Goal: Task Accomplishment & Management: Manage account settings

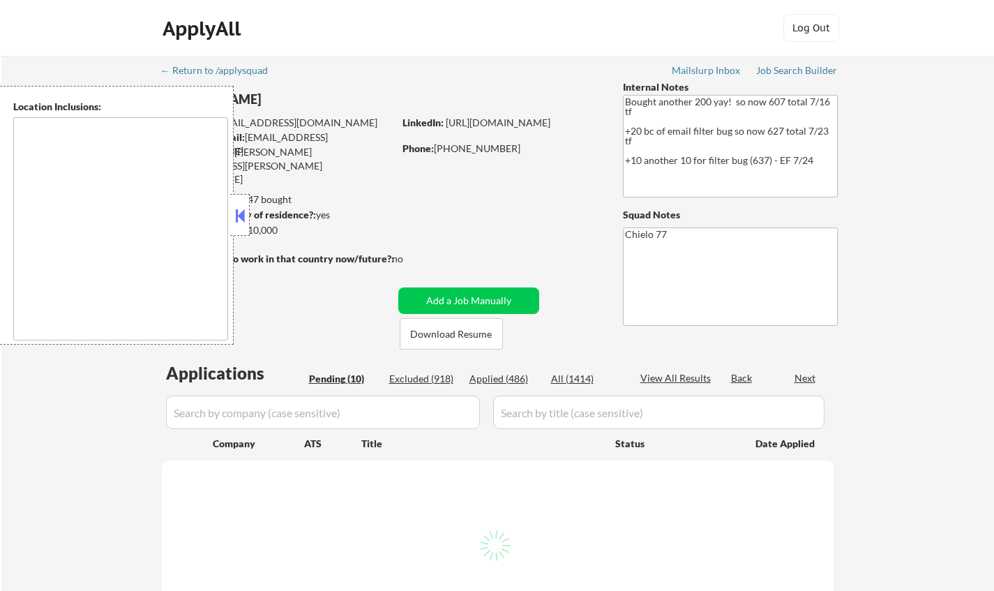
select select ""pending""
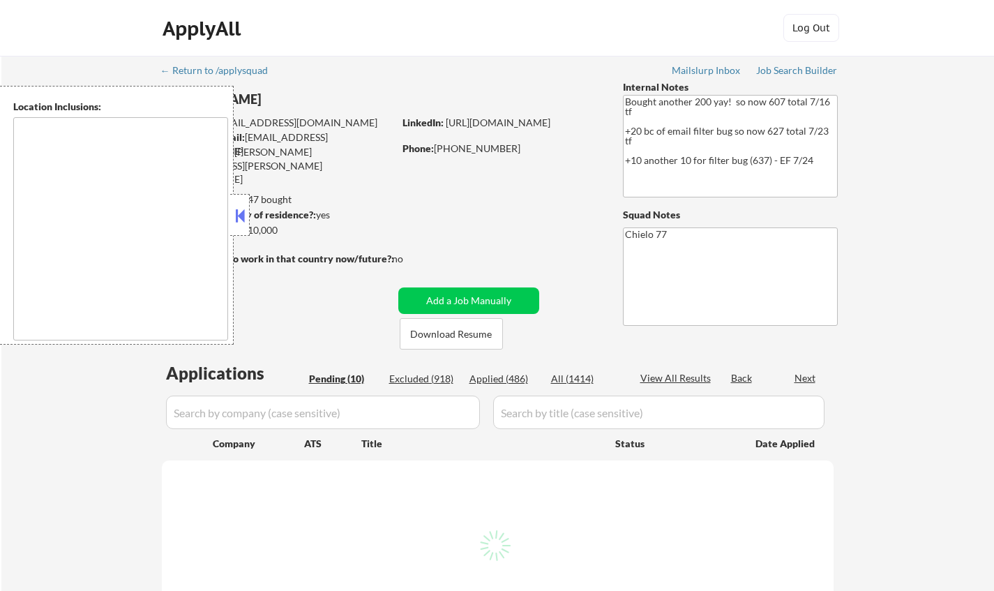
select select ""pending""
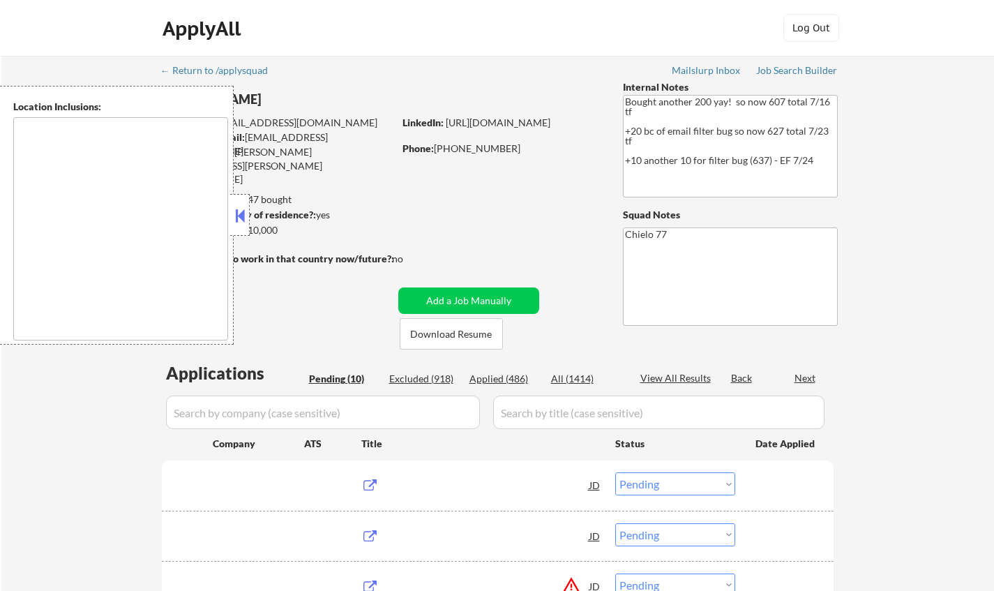
type textarea "[GEOGRAPHIC_DATA], [GEOGRAPHIC_DATA] [GEOGRAPHIC_DATA], [GEOGRAPHIC_DATA] [GEOG…"
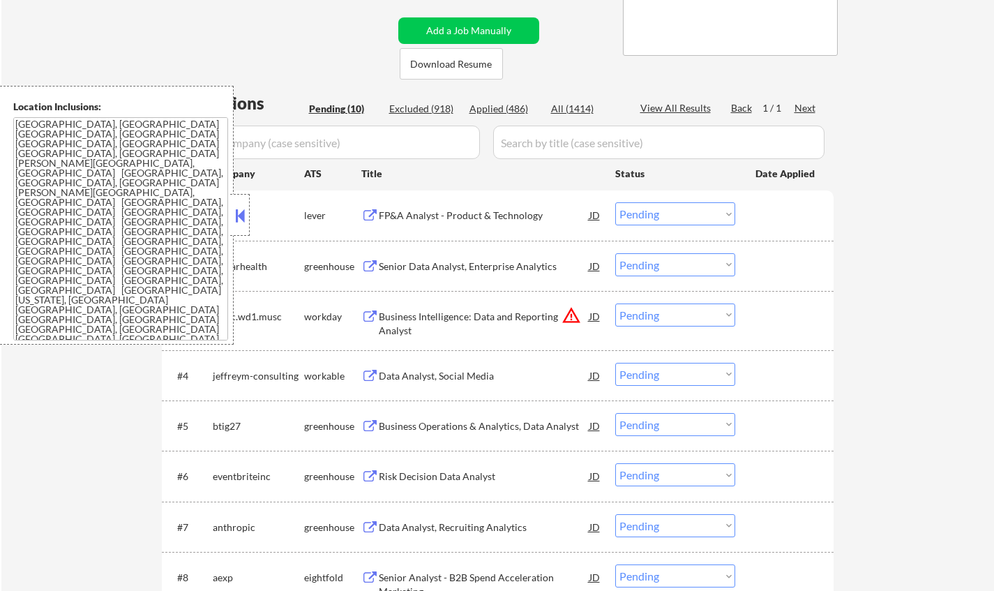
scroll to position [279, 0]
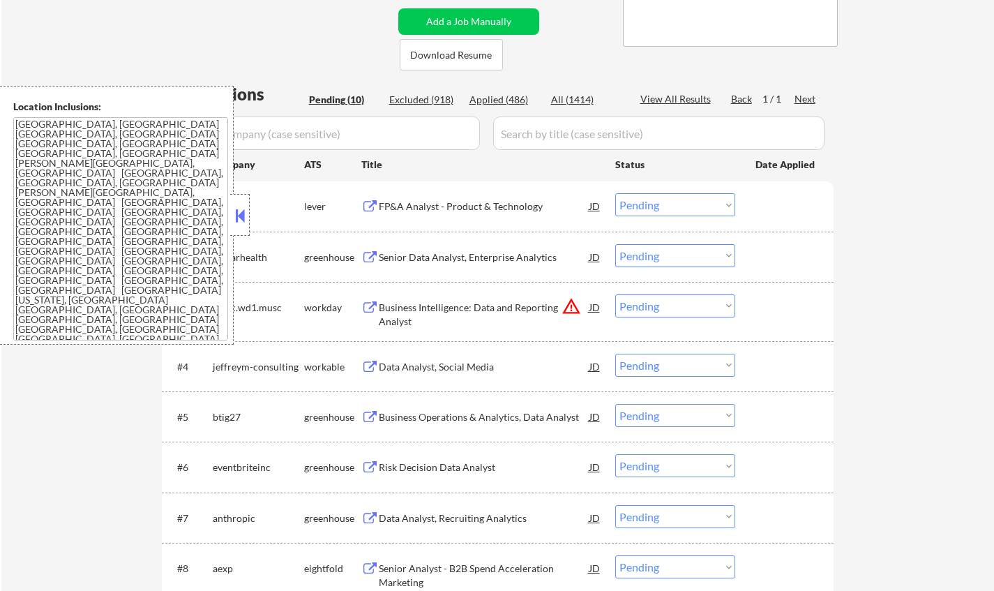
click at [242, 218] on button at bounding box center [239, 215] width 15 height 21
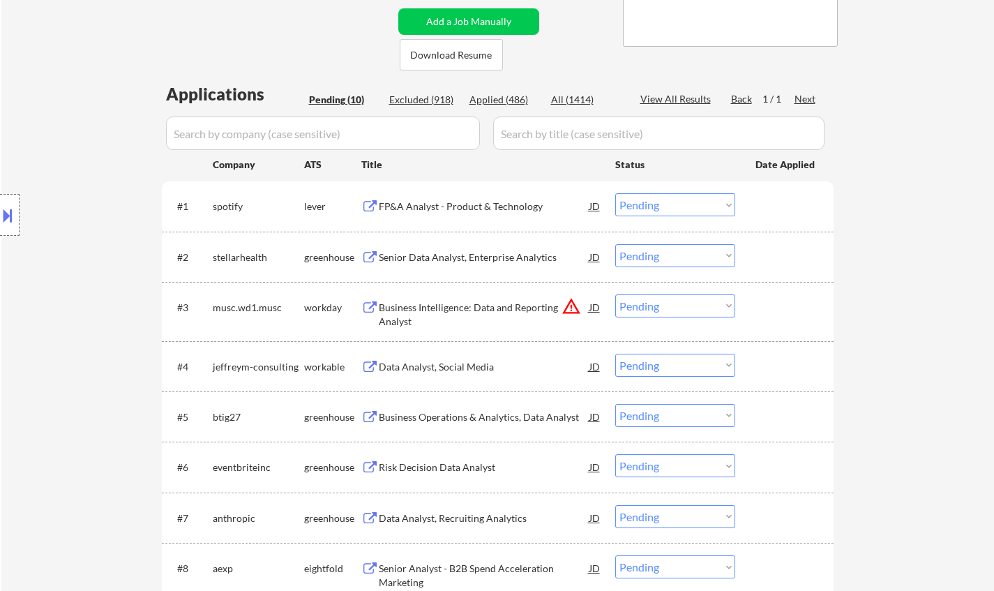
click at [446, 363] on div "Data Analyst, Social Media" at bounding box center [484, 367] width 211 height 14
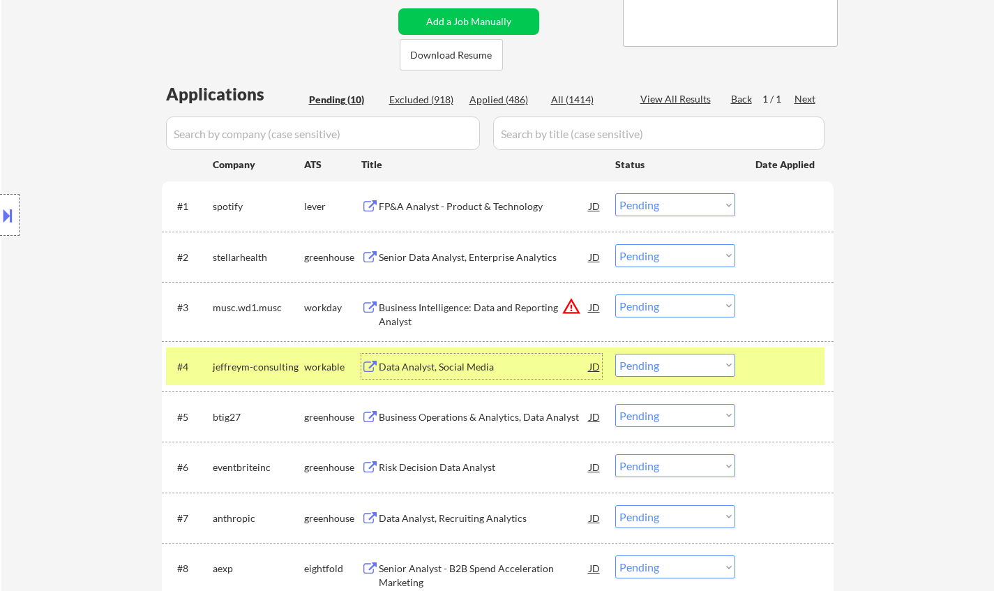
drag, startPoint x: 683, startPoint y: 363, endPoint x: 683, endPoint y: 372, distance: 9.8
click at [683, 363] on select "Choose an option... Pending Applied Excluded (Questions) Excluded (Expired) Exc…" at bounding box center [675, 365] width 120 height 23
click at [615, 354] on select "Choose an option... Pending Applied Excluded (Questions) Excluded (Expired) Exc…" at bounding box center [675, 365] width 120 height 23
select select ""pending""
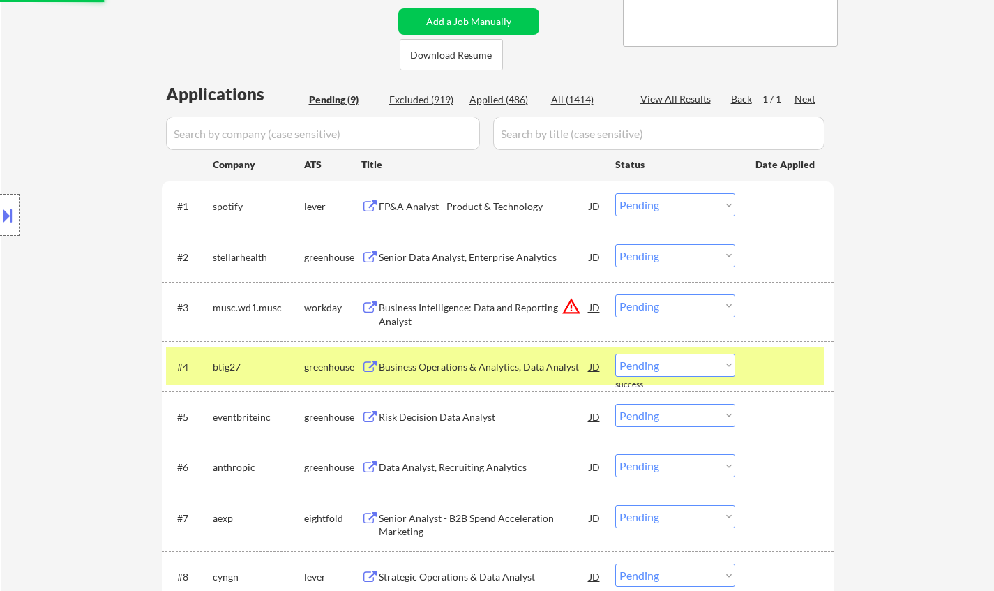
click at [442, 190] on div "#1 spotify lever FP&A Analyst - Product & Technology JD Choose an option... Pen…" at bounding box center [495, 206] width 658 height 38
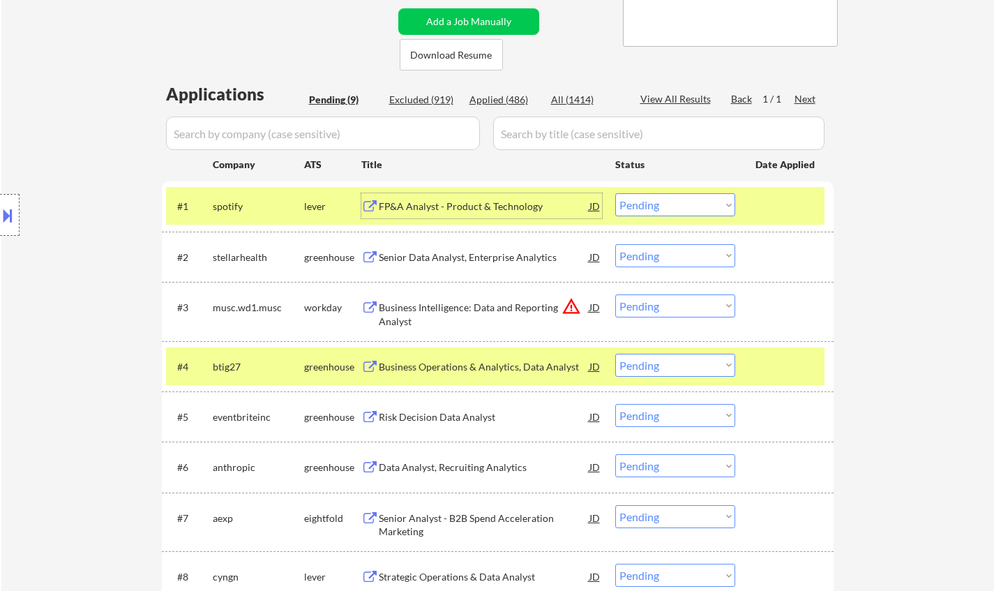
click at [444, 206] on div "FP&A Analyst - Product & Technology" at bounding box center [484, 206] width 211 height 14
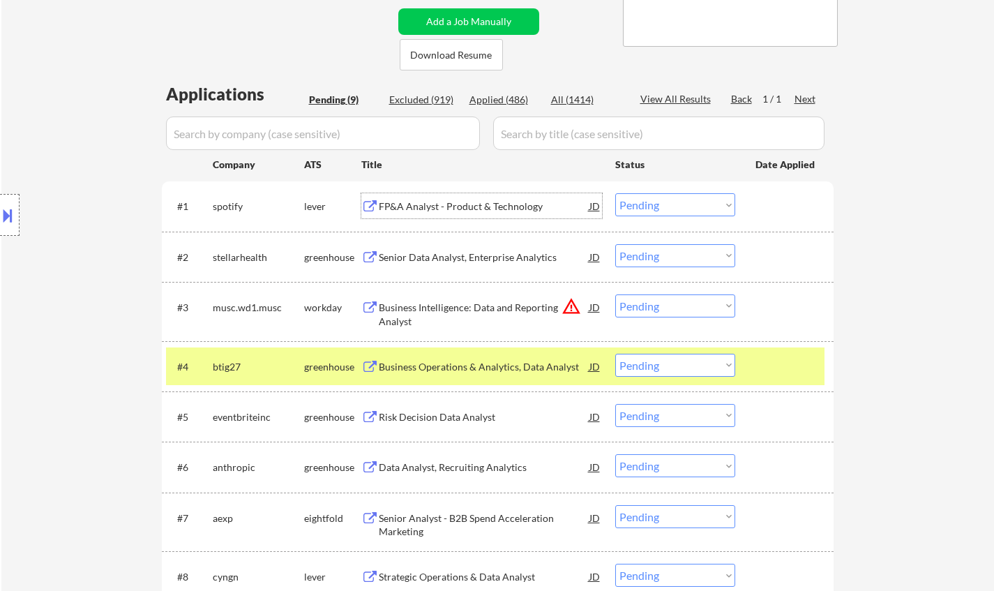
drag, startPoint x: 698, startPoint y: 199, endPoint x: 698, endPoint y: 211, distance: 11.2
click at [696, 201] on select "Choose an option... Pending Applied Excluded (Questions) Excluded (Expired) Exc…" at bounding box center [675, 204] width 120 height 23
click at [615, 193] on select "Choose an option... Pending Applied Excluded (Questions) Excluded (Expired) Exc…" at bounding box center [675, 204] width 120 height 23
select select ""pending""
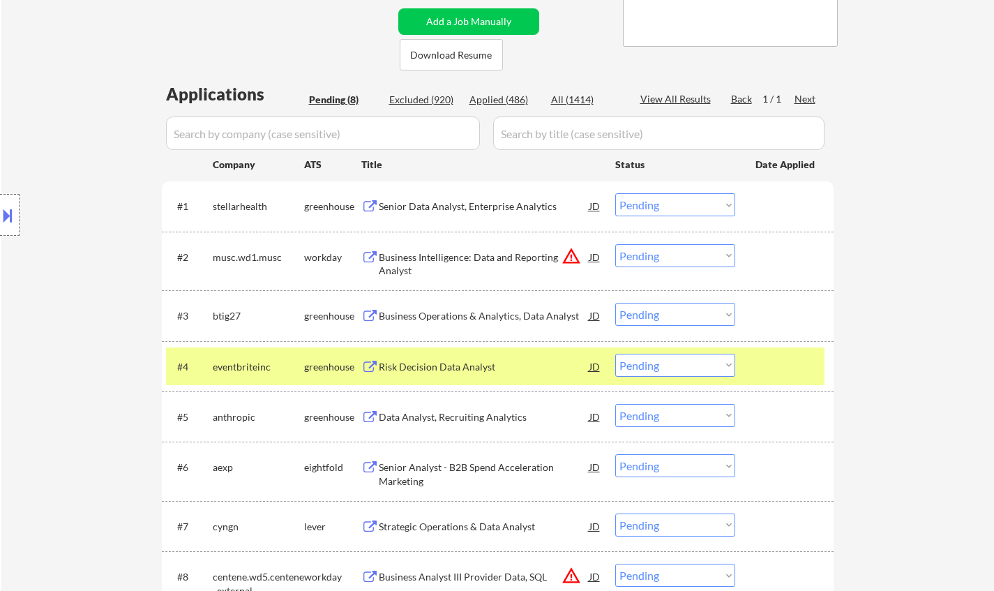
click at [455, 311] on div "Business Operations & Analytics, Data Analyst" at bounding box center [484, 316] width 211 height 14
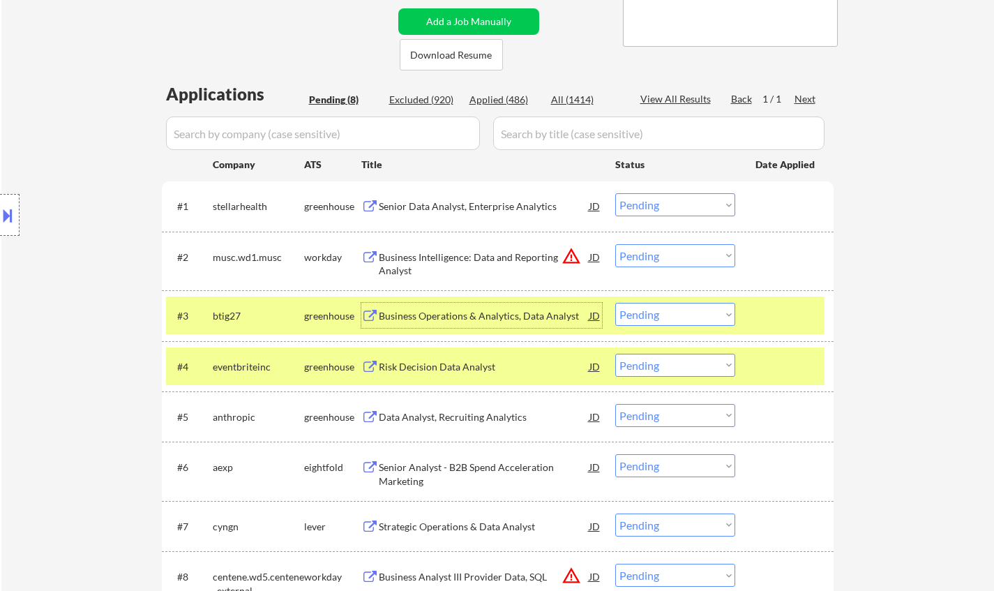
click at [715, 317] on select "Choose an option... Pending Applied Excluded (Questions) Excluded (Expired) Exc…" at bounding box center [675, 314] width 120 height 23
click at [615, 303] on select "Choose an option... Pending Applied Excluded (Questions) Excluded (Expired) Exc…" at bounding box center [675, 314] width 120 height 23
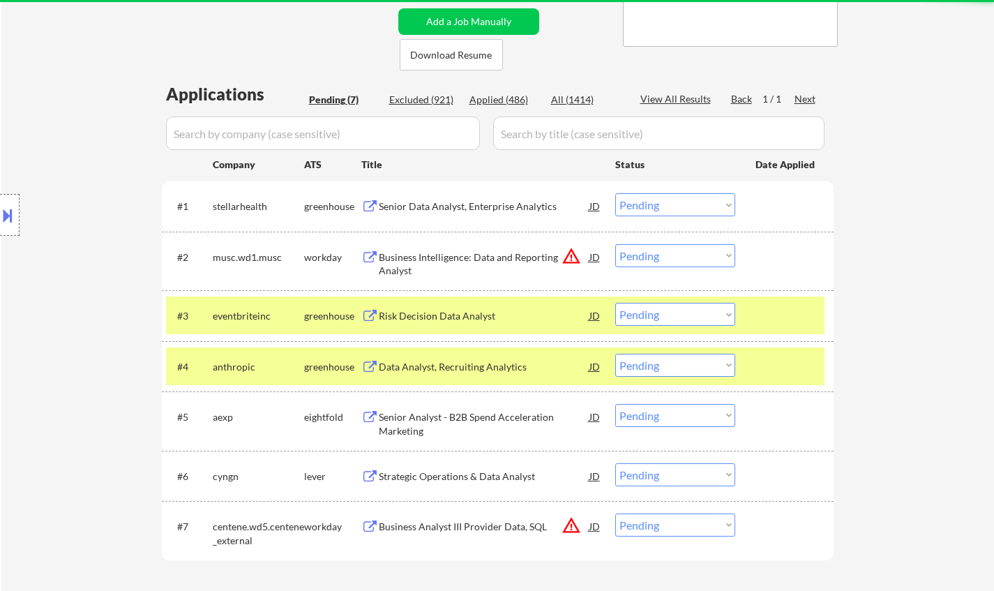
click at [446, 314] on div "Risk Decision Data Analyst" at bounding box center [484, 316] width 211 height 14
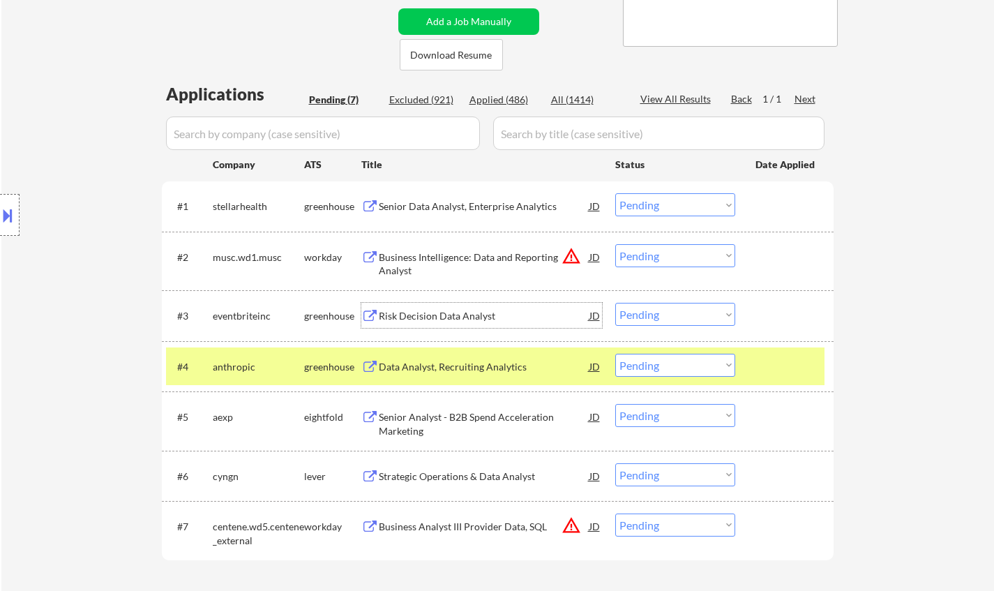
click at [678, 317] on select "Choose an option... Pending Applied Excluded (Questions) Excluded (Expired) Exc…" at bounding box center [675, 314] width 120 height 23
click at [615, 303] on select "Choose an option... Pending Applied Excluded (Questions) Excluded (Expired) Exc…" at bounding box center [675, 314] width 120 height 23
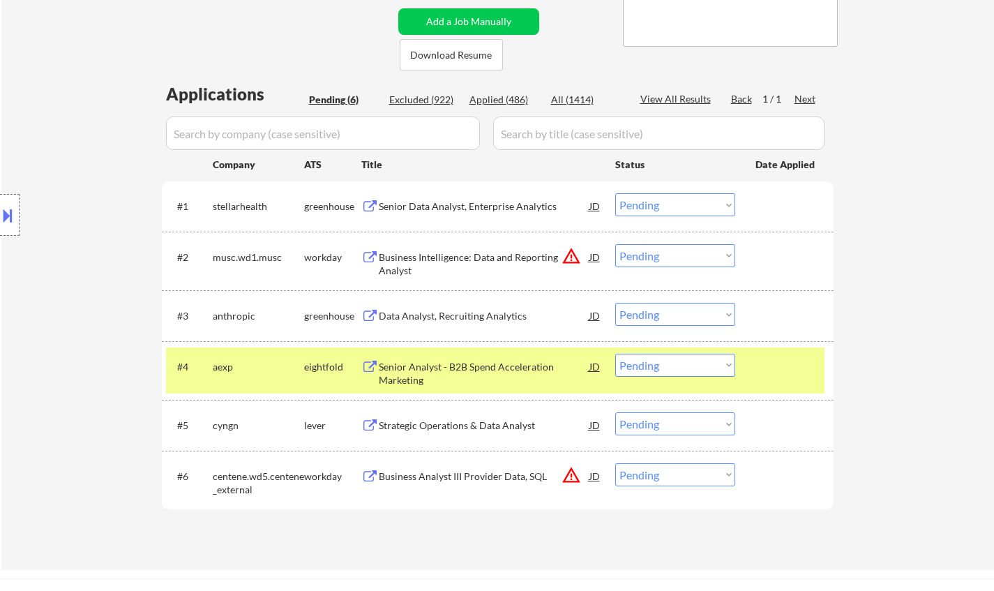
click at [460, 300] on div "#3 anthropic greenhouse Data Analyst, Recruiting Analytics JD warning_amber Cho…" at bounding box center [495, 315] width 658 height 38
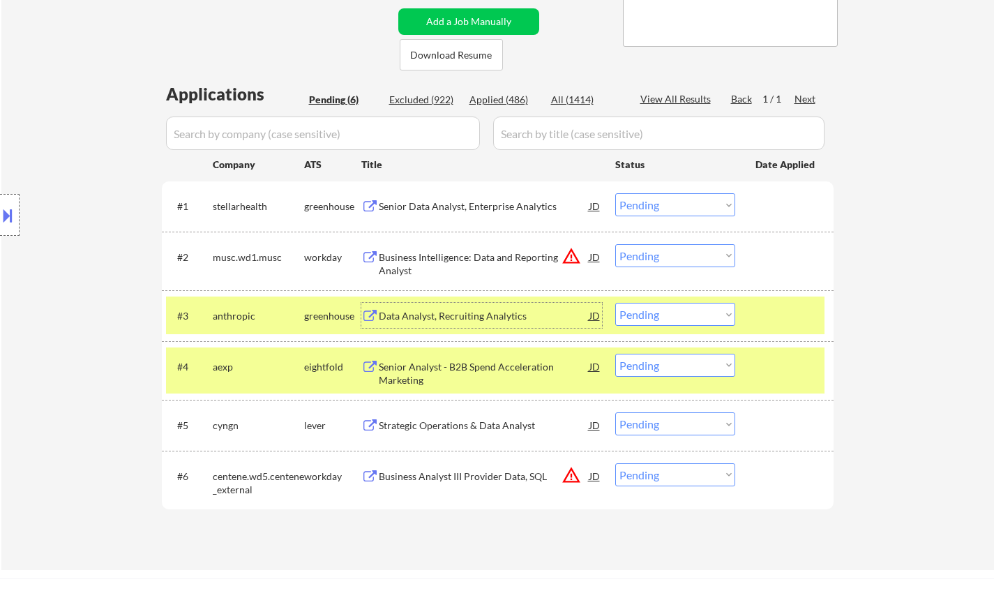
click at [460, 310] on div "Data Analyst, Recruiting Analytics" at bounding box center [484, 316] width 211 height 14
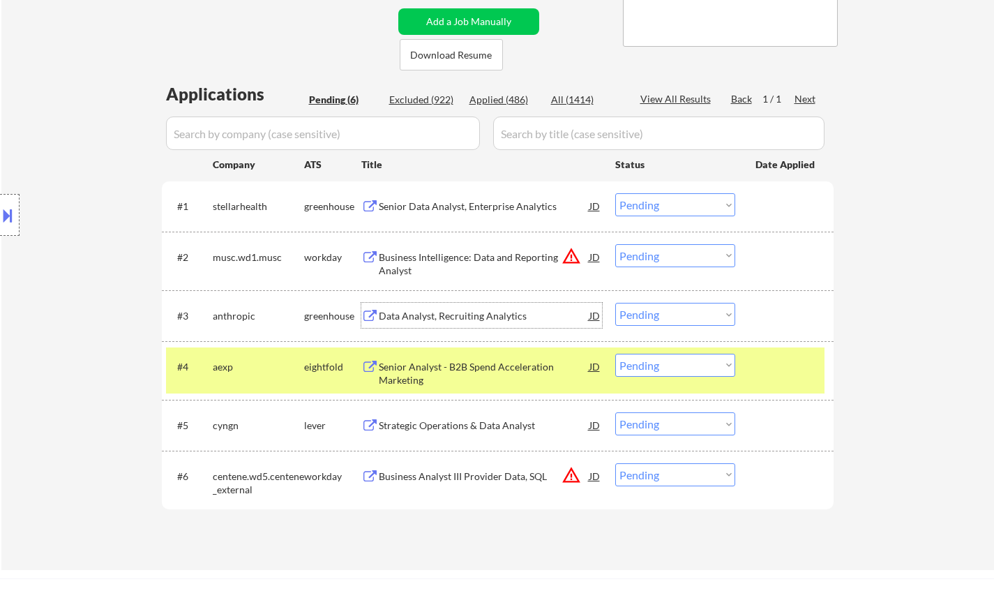
click at [669, 314] on select "Choose an option... Pending Applied Excluded (Questions) Excluded (Expired) Exc…" at bounding box center [675, 314] width 120 height 23
click at [615, 303] on select "Choose an option... Pending Applied Excluded (Questions) Excluded (Expired) Exc…" at bounding box center [675, 314] width 120 height 23
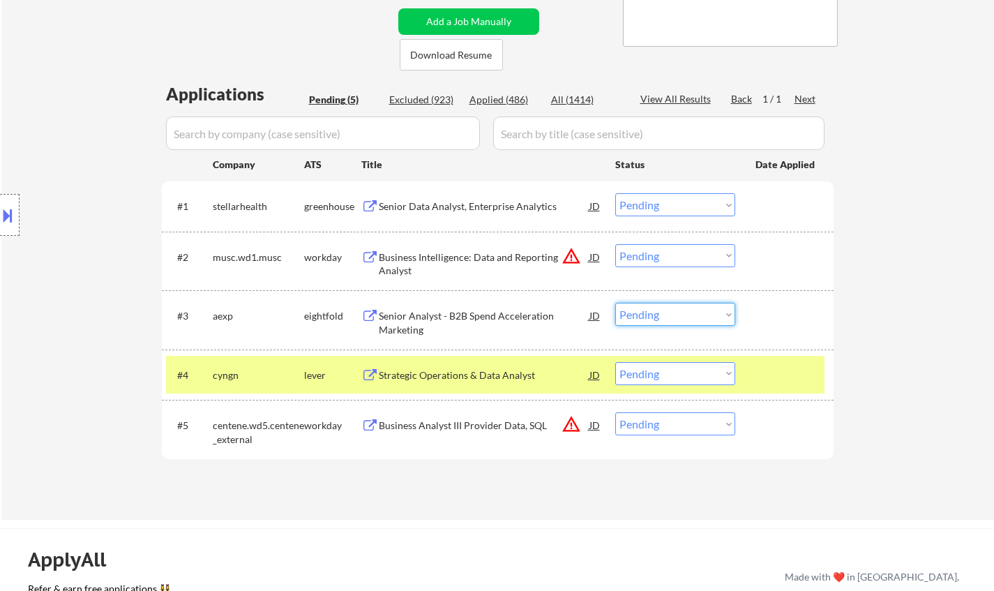
drag, startPoint x: 310, startPoint y: 153, endPoint x: 628, endPoint y: 308, distance: 353.0
click at [628, 308] on select "Choose an option... Pending Applied Excluded (Questions) Excluded (Expired) Exc…" at bounding box center [675, 314] width 120 height 23
click at [615, 303] on select "Choose an option... Pending Applied Excluded (Questions) Excluded (Expired) Exc…" at bounding box center [675, 314] width 120 height 23
select select ""pending""
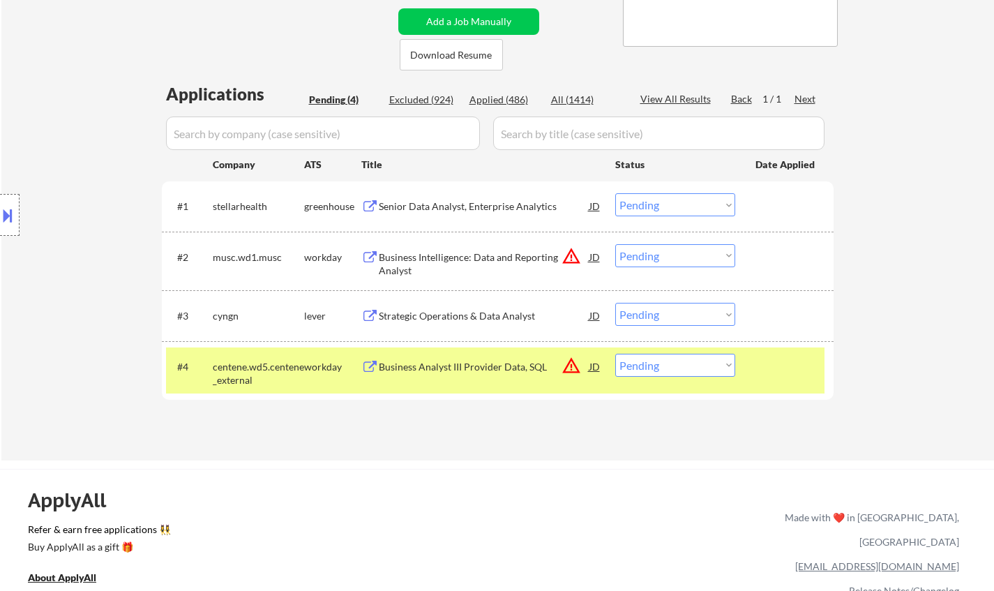
click at [504, 206] on div "Senior Data Analyst, Enterprise Analytics" at bounding box center [484, 206] width 211 height 14
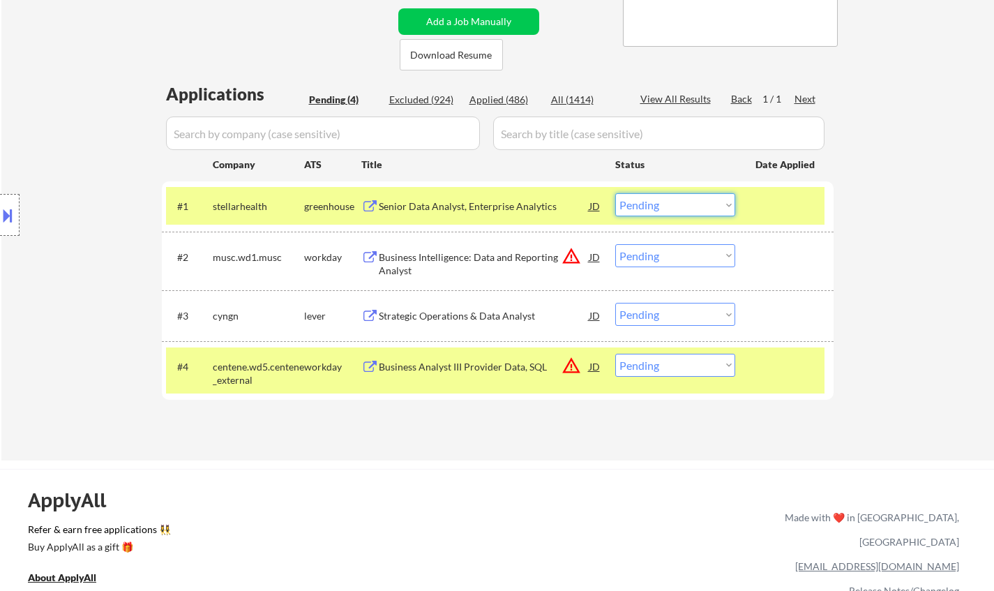
click at [661, 206] on select "Choose an option... Pending Applied Excluded (Questions) Excluded (Expired) Exc…" at bounding box center [675, 204] width 120 height 23
click at [615, 193] on select "Choose an option... Pending Applied Excluded (Questions) Excluded (Expired) Exc…" at bounding box center [675, 204] width 120 height 23
select select ""pending""
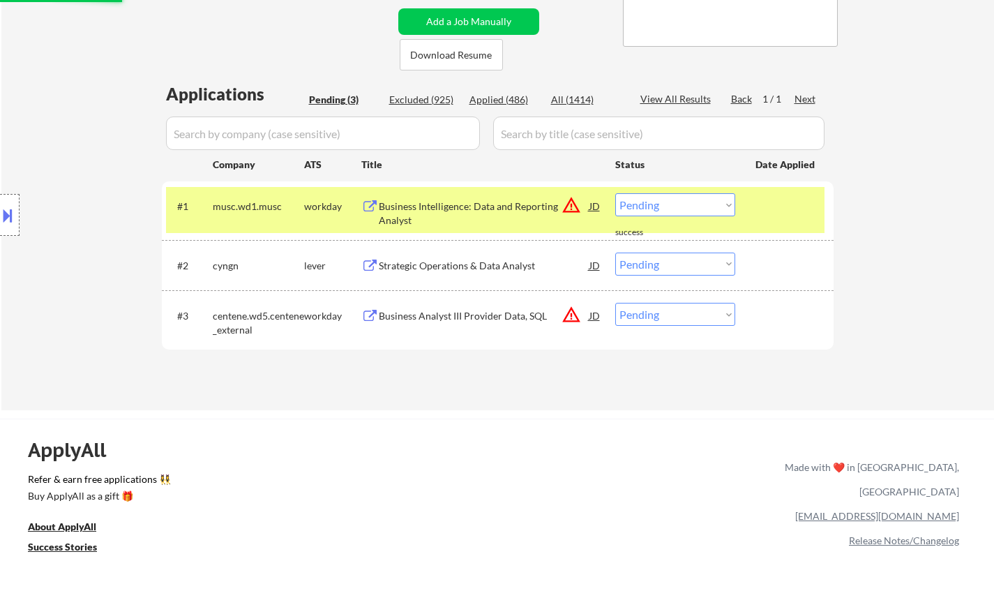
click at [494, 268] on div "Strategic Operations & Data Analyst" at bounding box center [484, 266] width 211 height 14
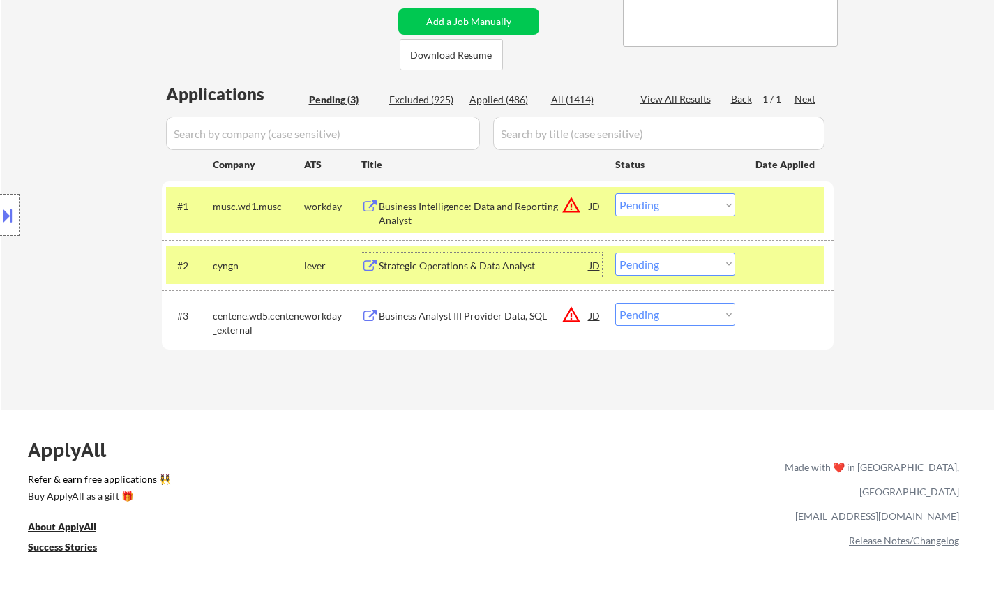
click at [673, 257] on select "Choose an option... Pending Applied Excluded (Questions) Excluded (Expired) Exc…" at bounding box center [675, 263] width 120 height 23
click at [615, 252] on select "Choose an option... Pending Applied Excluded (Questions) Excluded (Expired) Exc…" at bounding box center [675, 263] width 120 height 23
select select ""pending""
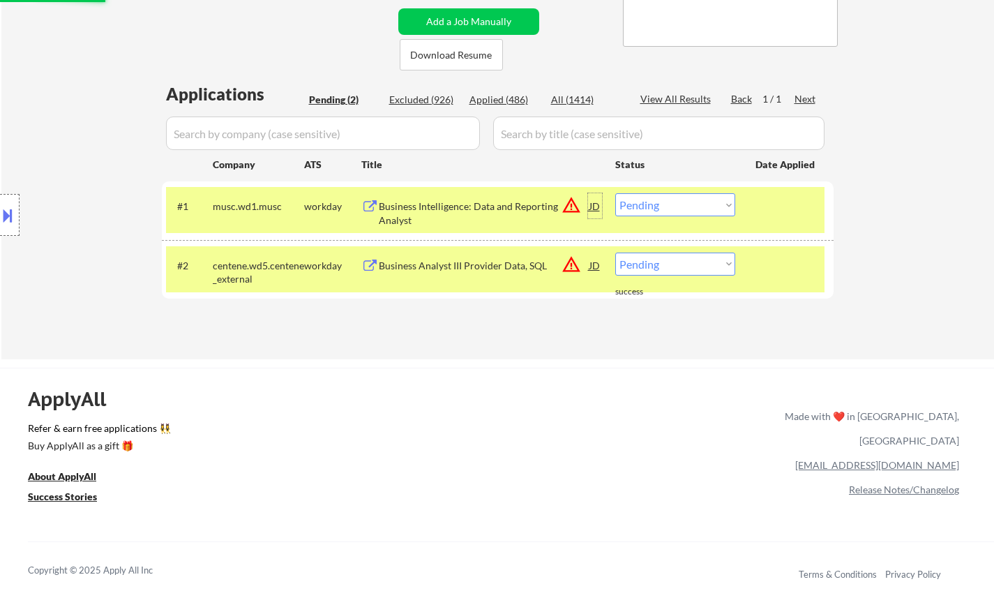
click at [589, 207] on div "JD" at bounding box center [595, 205] width 14 height 25
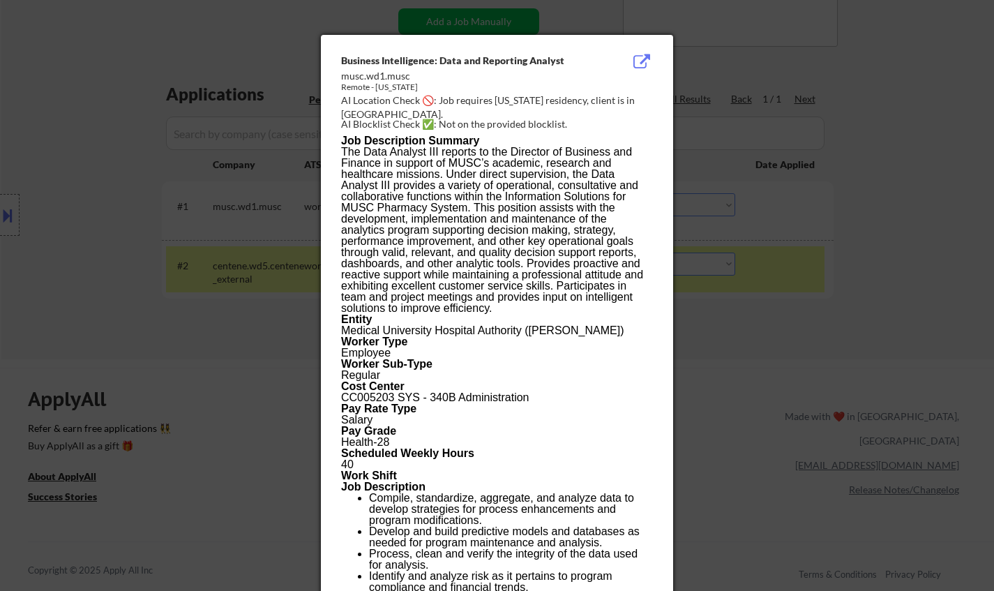
click at [892, 377] on div at bounding box center [497, 295] width 994 height 591
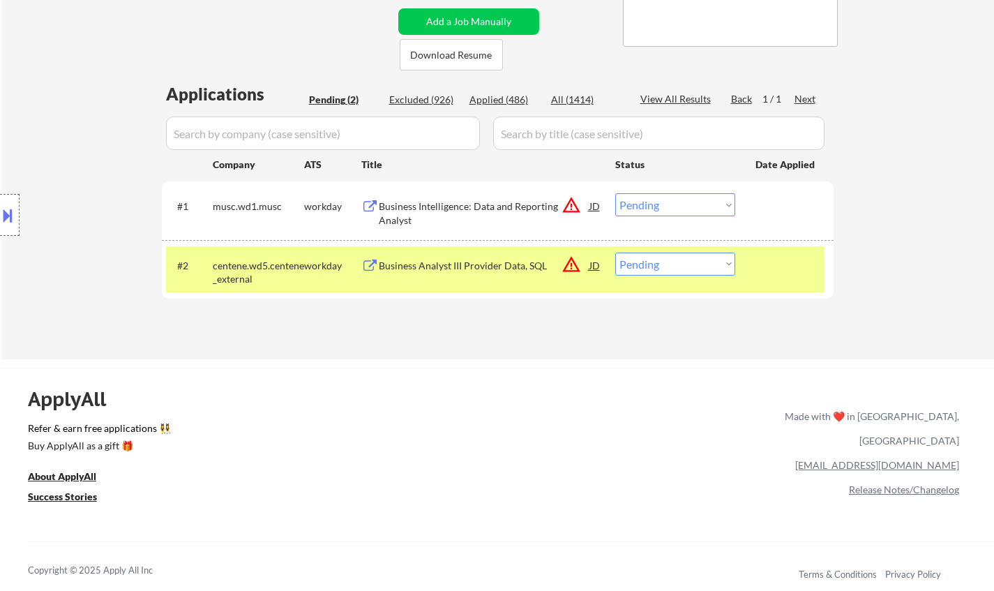
drag, startPoint x: 716, startPoint y: 206, endPoint x: 718, endPoint y: 214, distance: 8.5
click at [716, 206] on select "Choose an option... Pending Applied Excluded (Questions) Excluded (Expired) Exc…" at bounding box center [675, 204] width 120 height 23
click at [615, 193] on select "Choose an option... Pending Applied Excluded (Questions) Excluded (Expired) Exc…" at bounding box center [675, 204] width 120 height 23
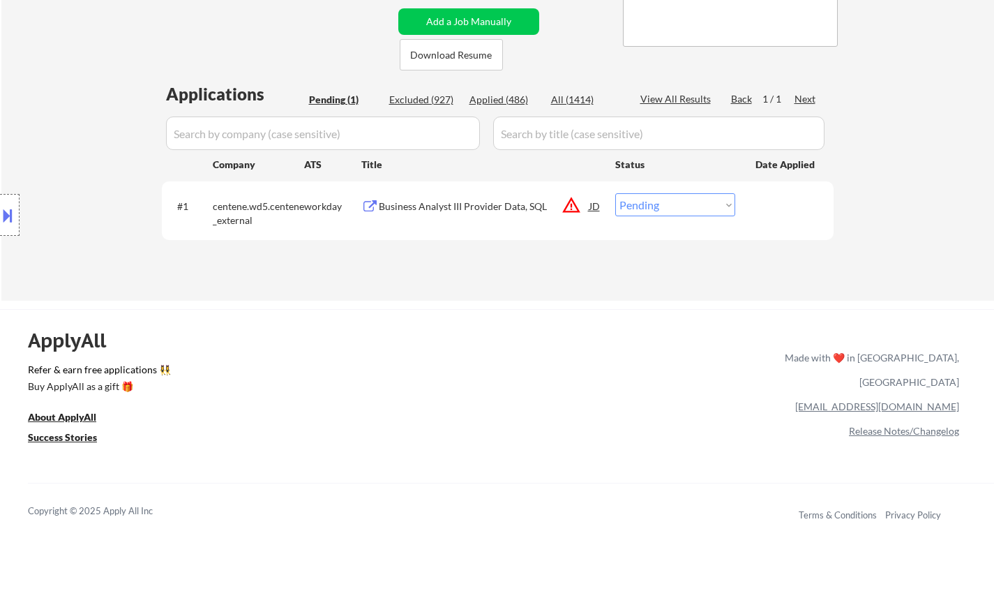
click at [594, 199] on div "JD" at bounding box center [595, 205] width 14 height 25
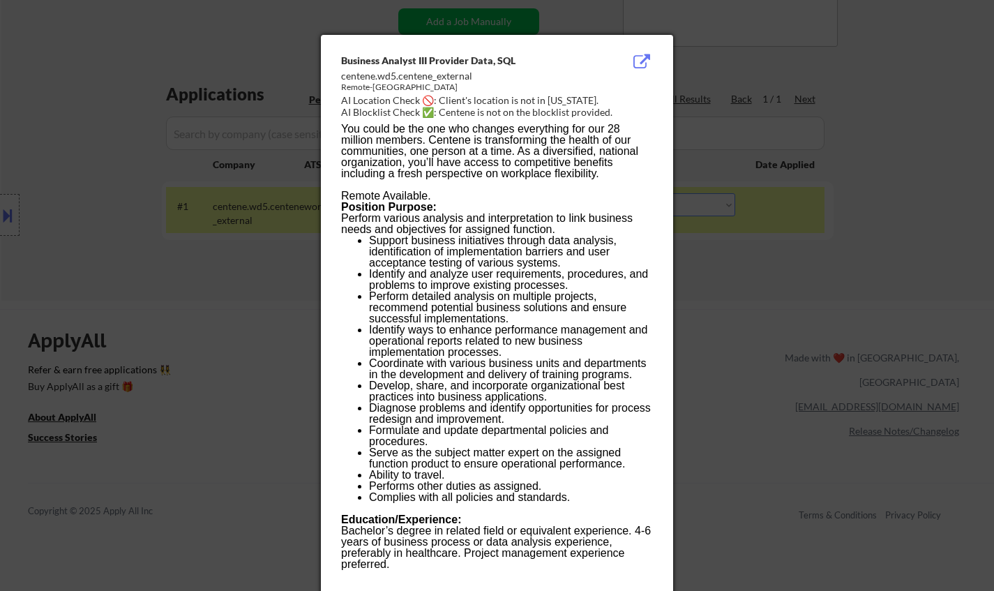
click at [879, 282] on div at bounding box center [497, 295] width 994 height 591
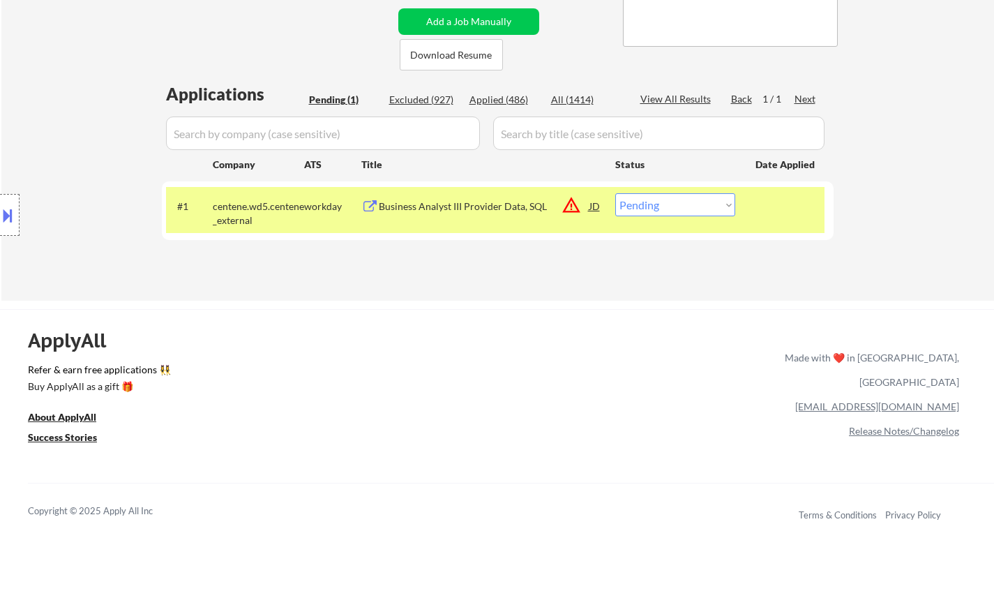
drag, startPoint x: 704, startPoint y: 204, endPoint x: 711, endPoint y: 211, distance: 10.4
click at [704, 205] on select "Choose an option... Pending Applied Excluded (Questions) Excluded (Expired) Exc…" at bounding box center [675, 204] width 120 height 23
select select ""excluded__location_""
click at [615, 193] on select "Choose an option... Pending Applied Excluded (Questions) Excluded (Expired) Exc…" at bounding box center [675, 204] width 120 height 23
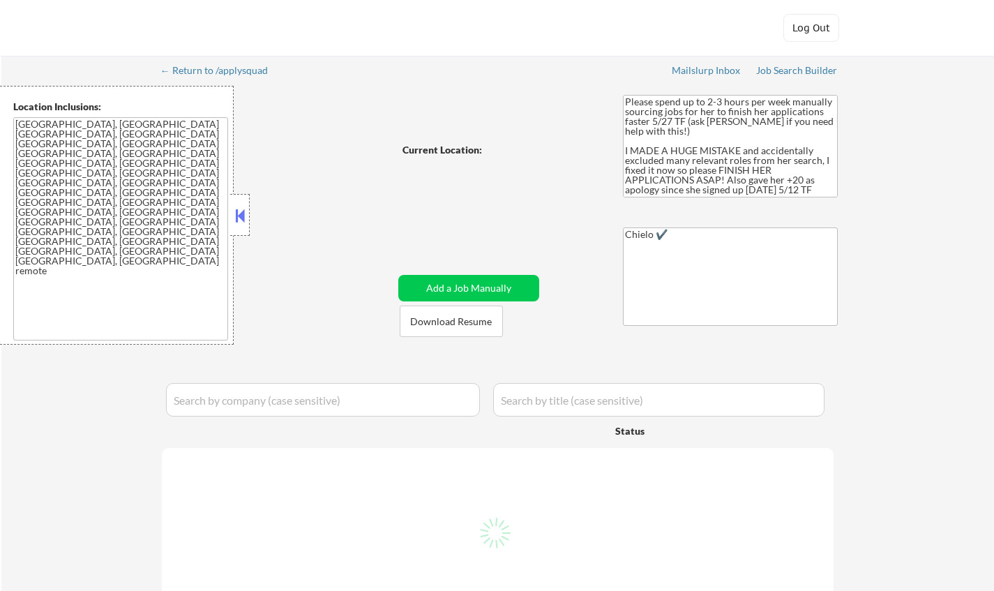
select select ""pending""
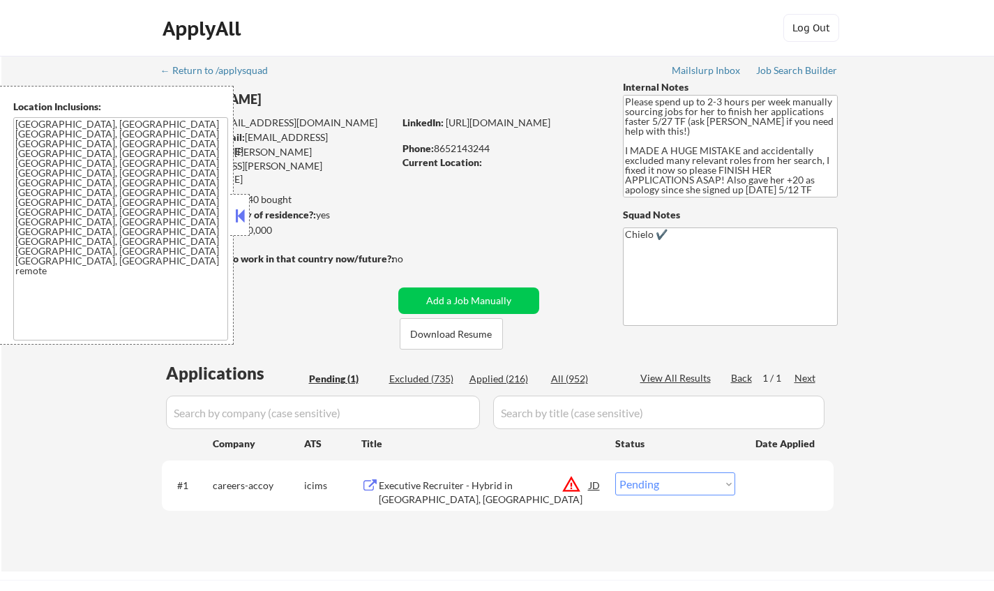
click at [522, 373] on div "Applied (216)" at bounding box center [504, 379] width 70 height 14
click at [245, 218] on button at bounding box center [239, 215] width 15 height 21
select select ""applied""
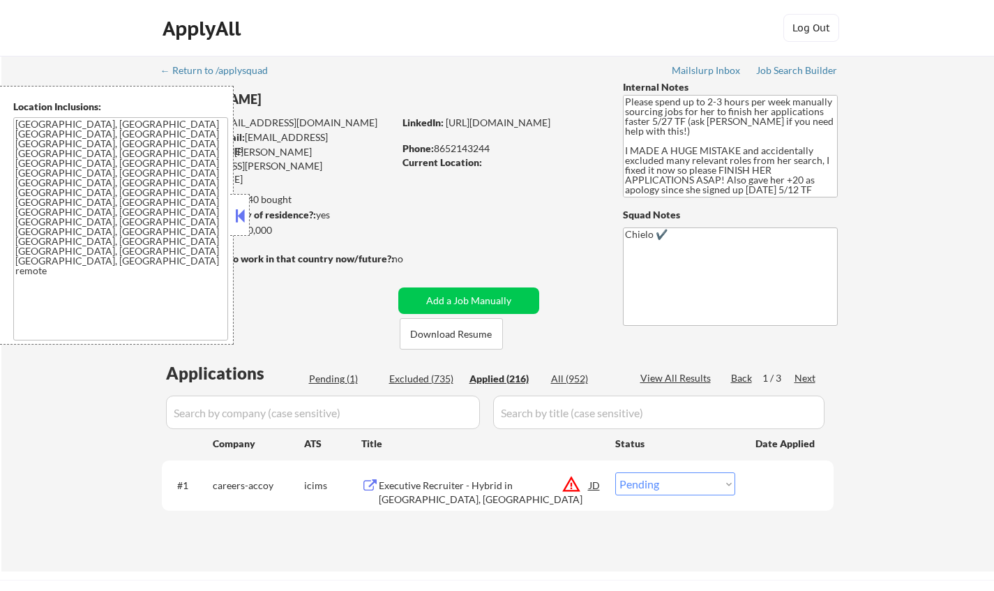
select select ""applied""
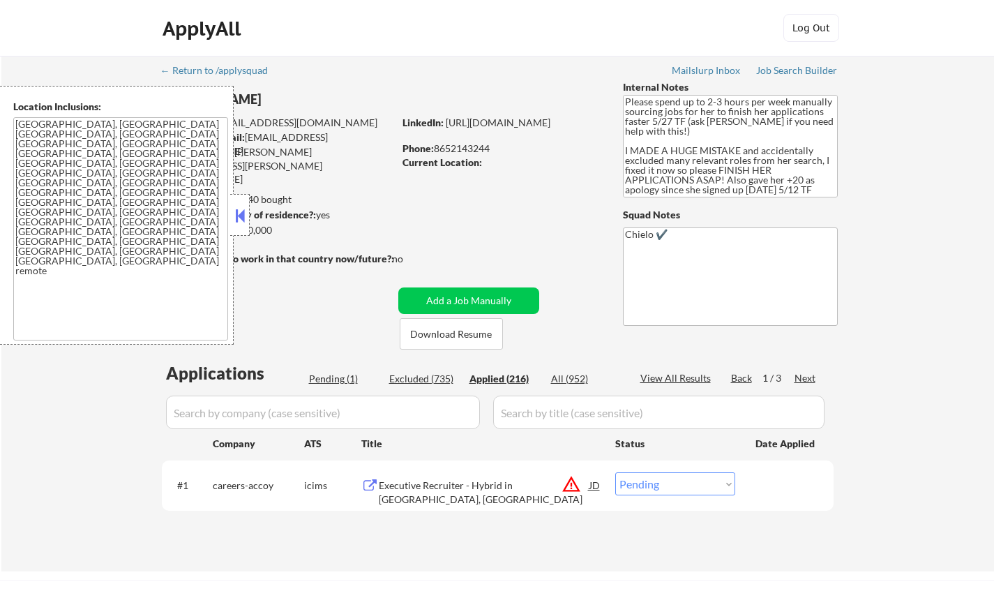
select select ""applied""
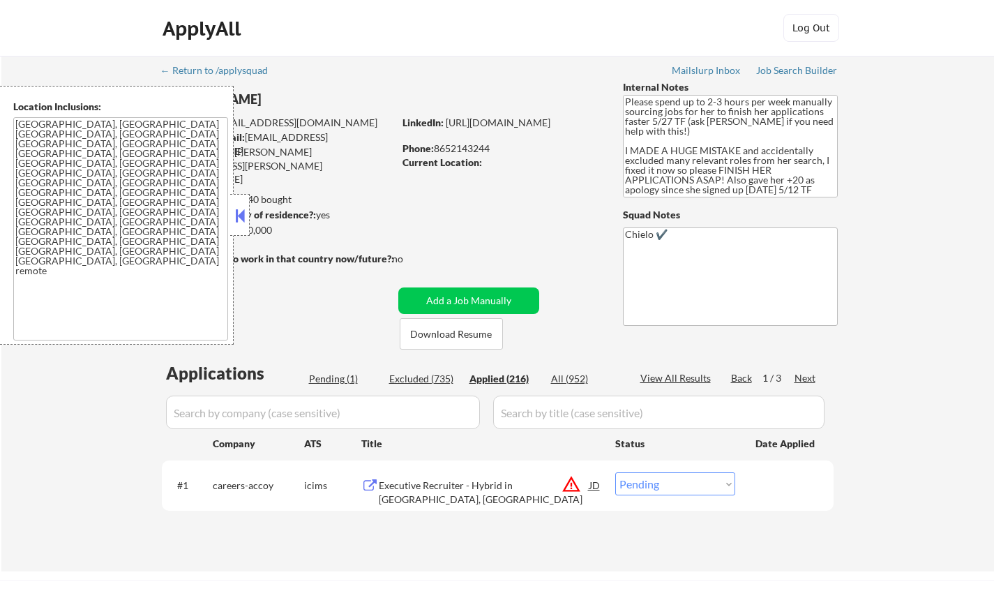
select select ""applied""
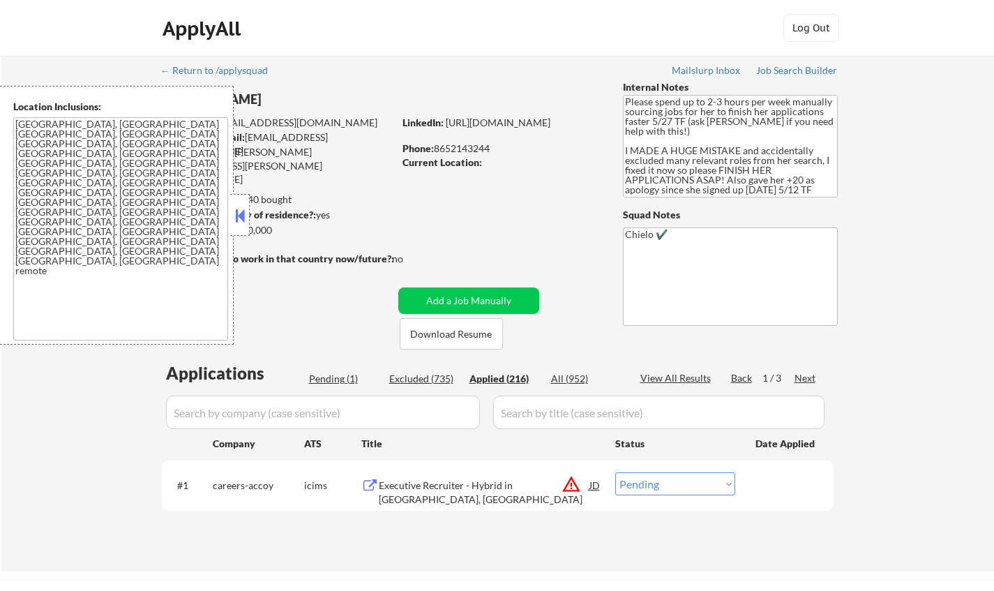
select select ""applied""
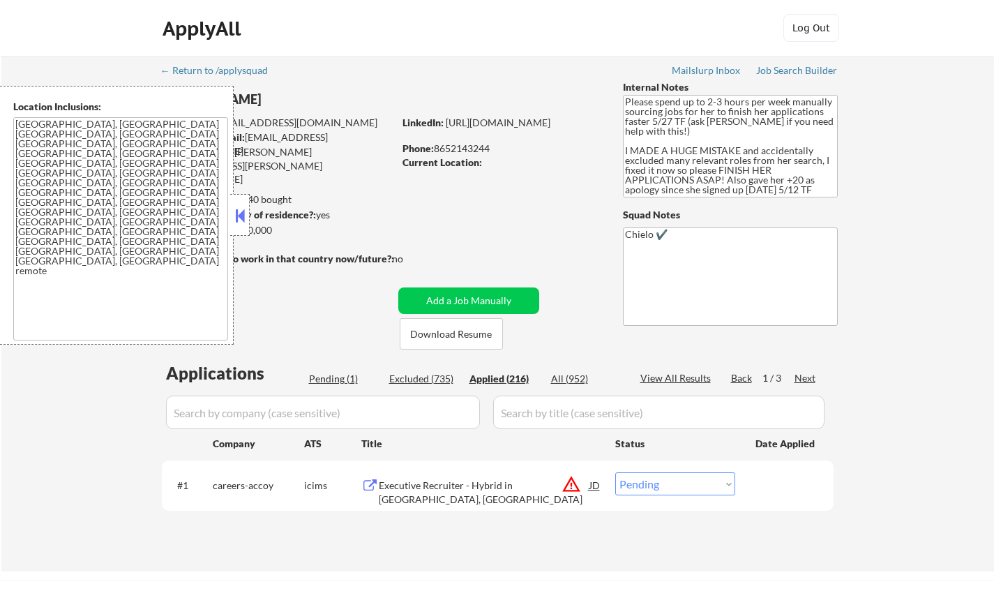
select select ""applied""
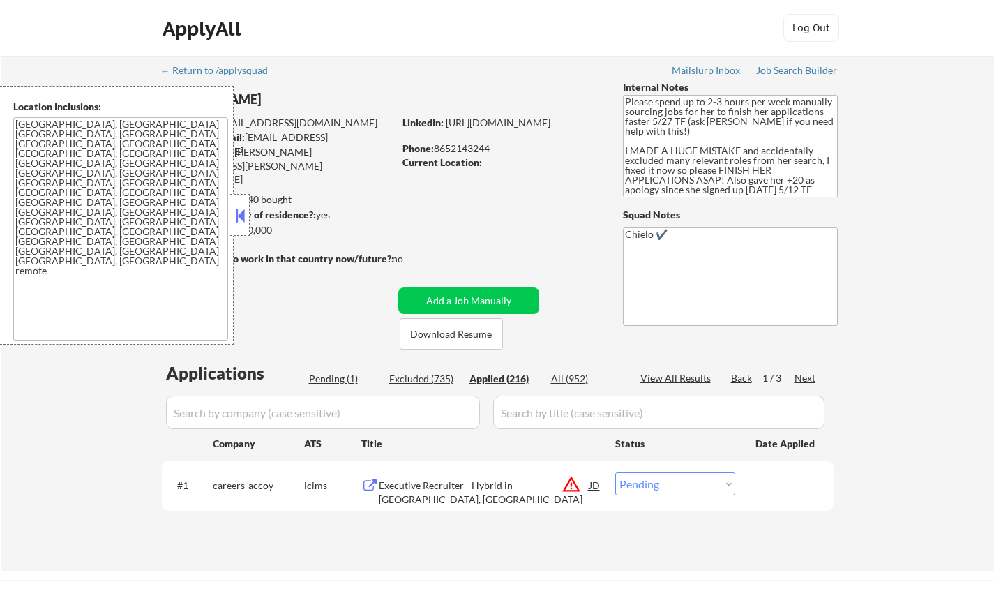
select select ""applied""
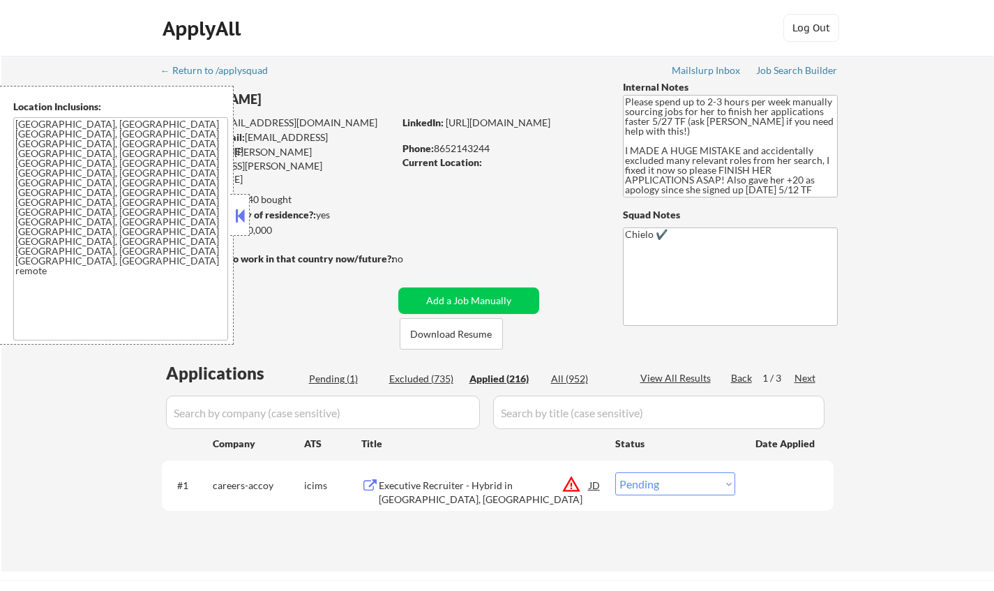
select select ""applied""
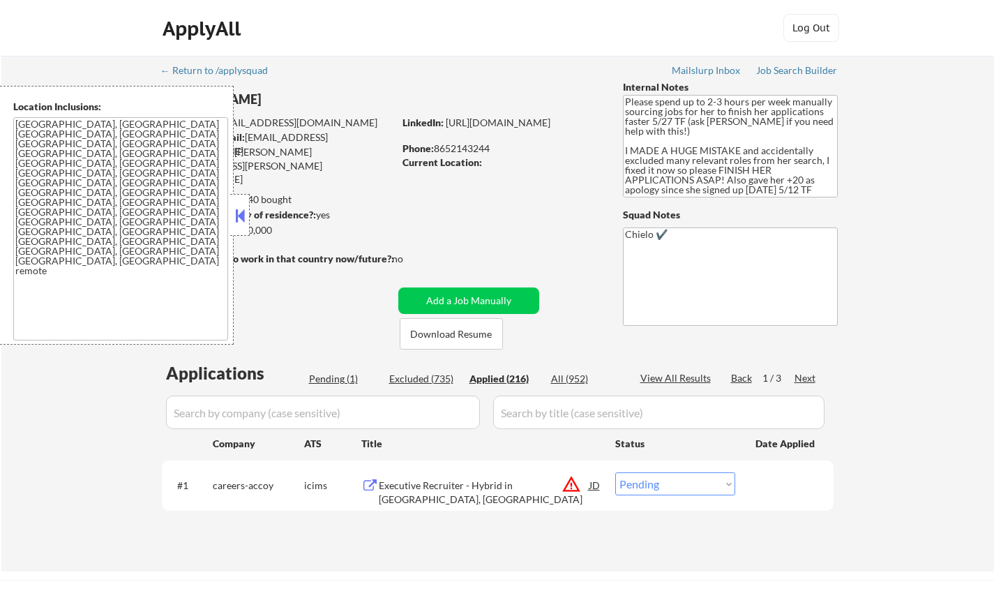
select select ""applied""
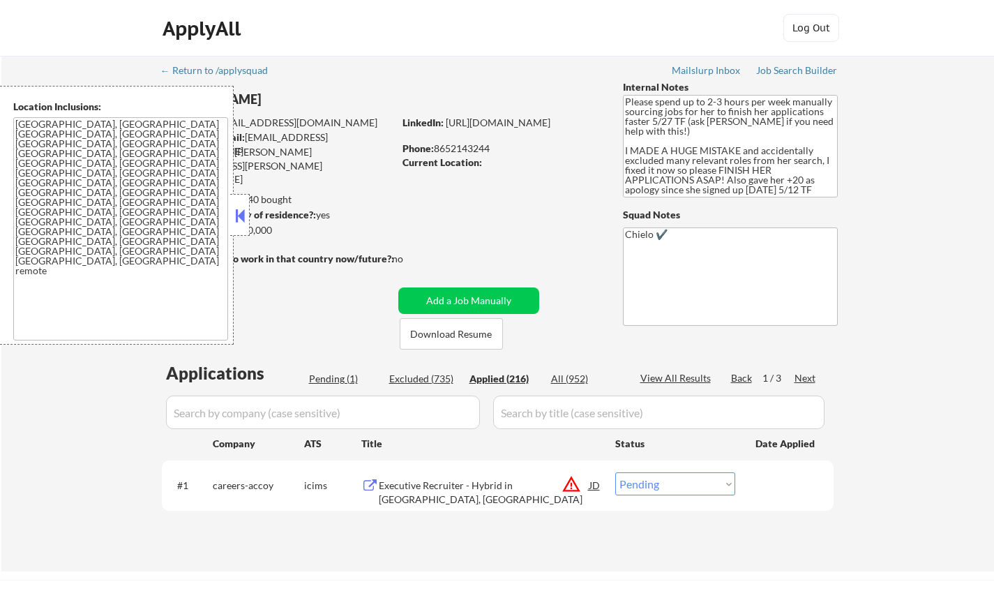
select select ""applied""
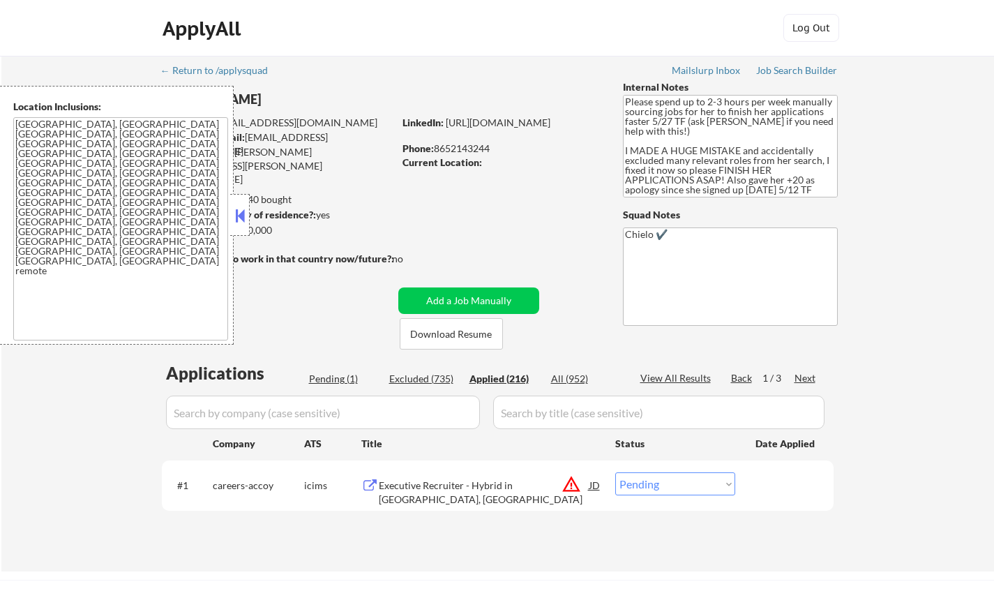
select select ""applied""
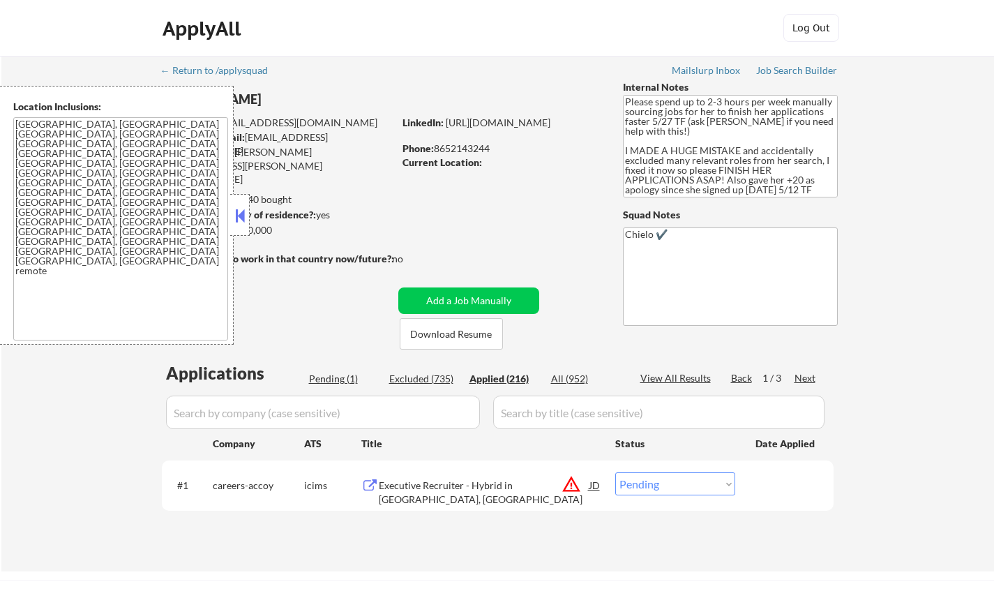
select select ""applied""
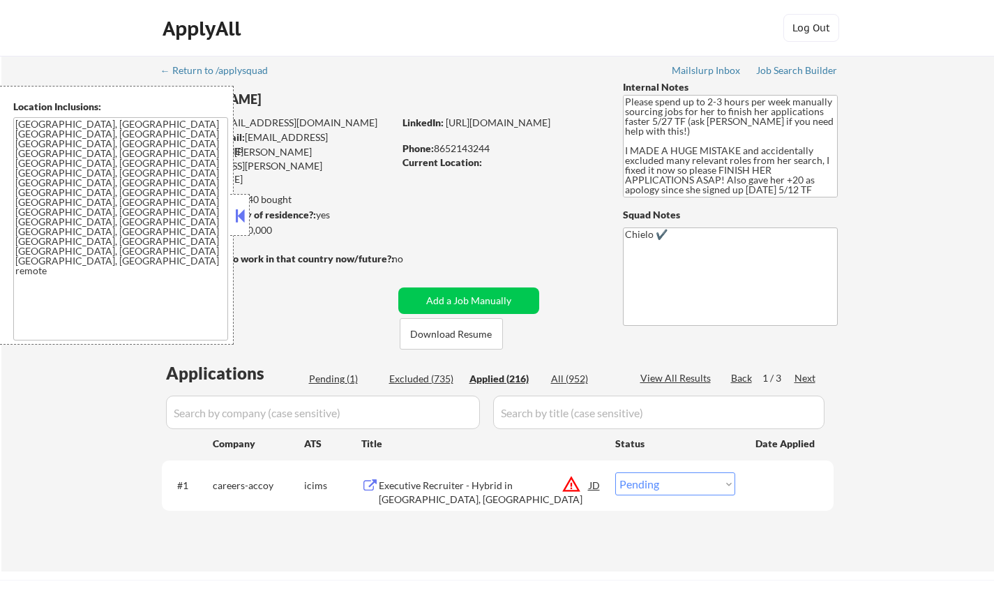
select select ""applied""
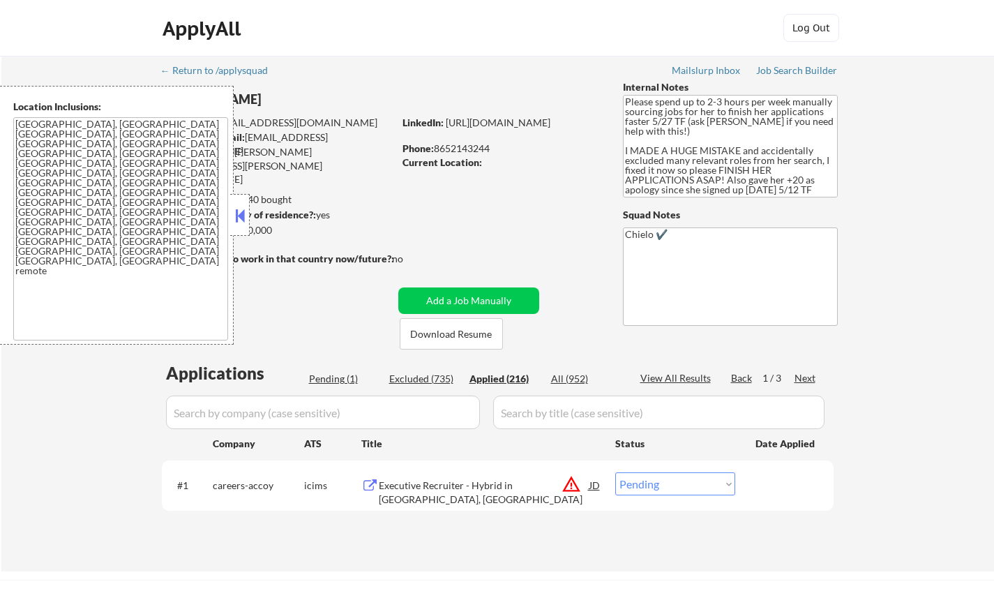
select select ""applied""
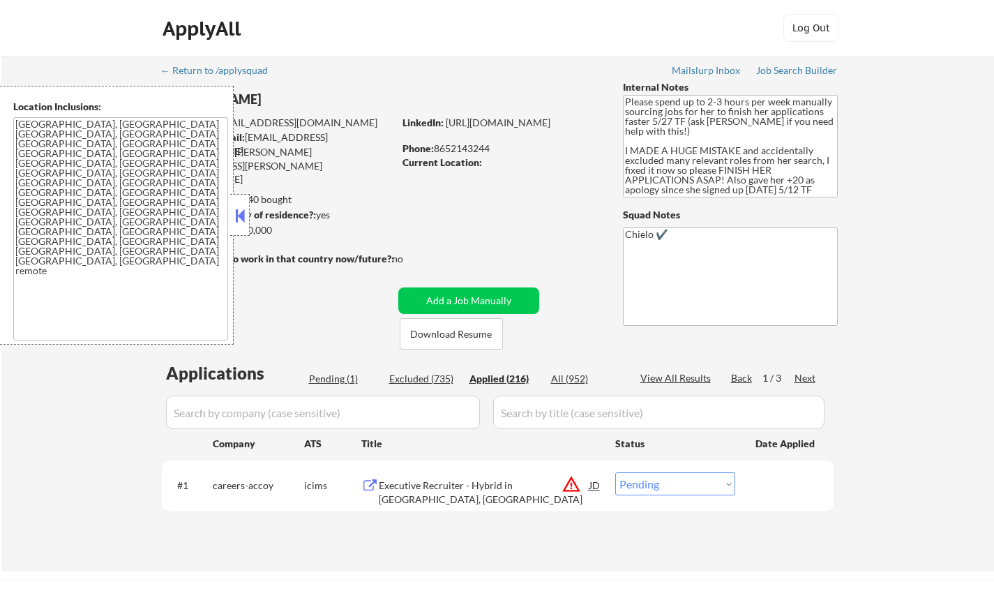
select select ""applied""
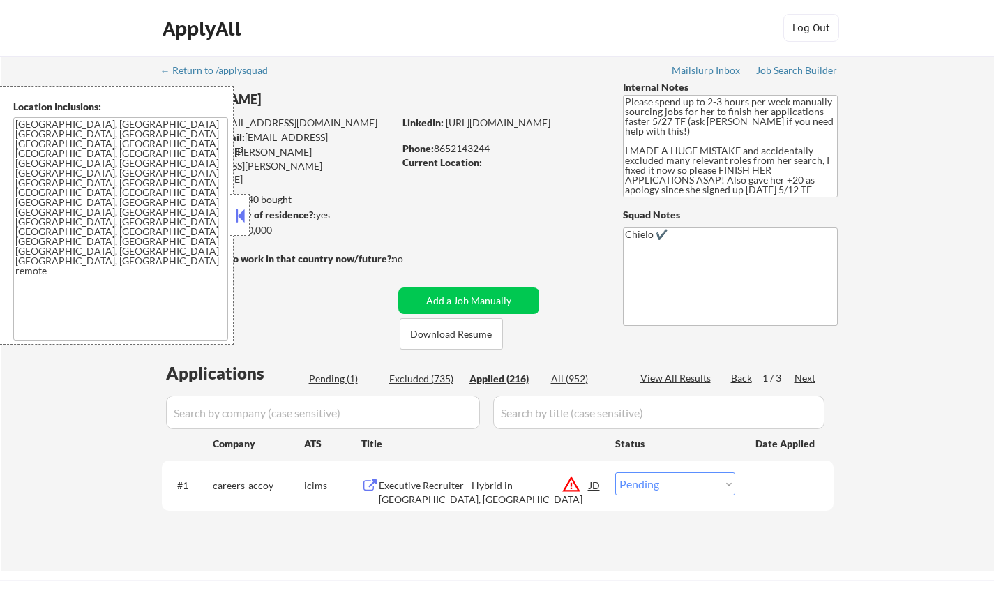
select select ""applied""
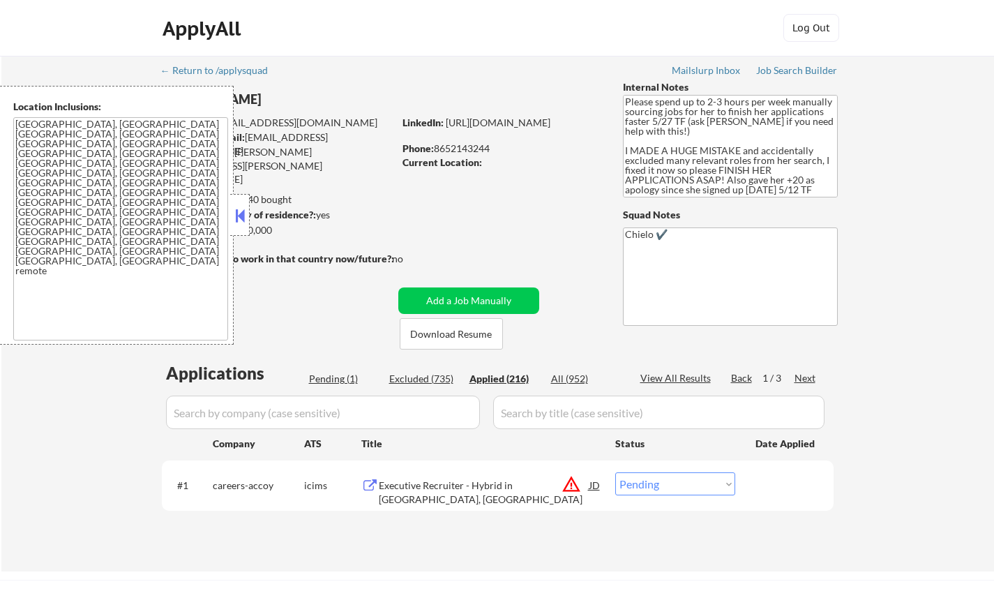
select select ""applied""
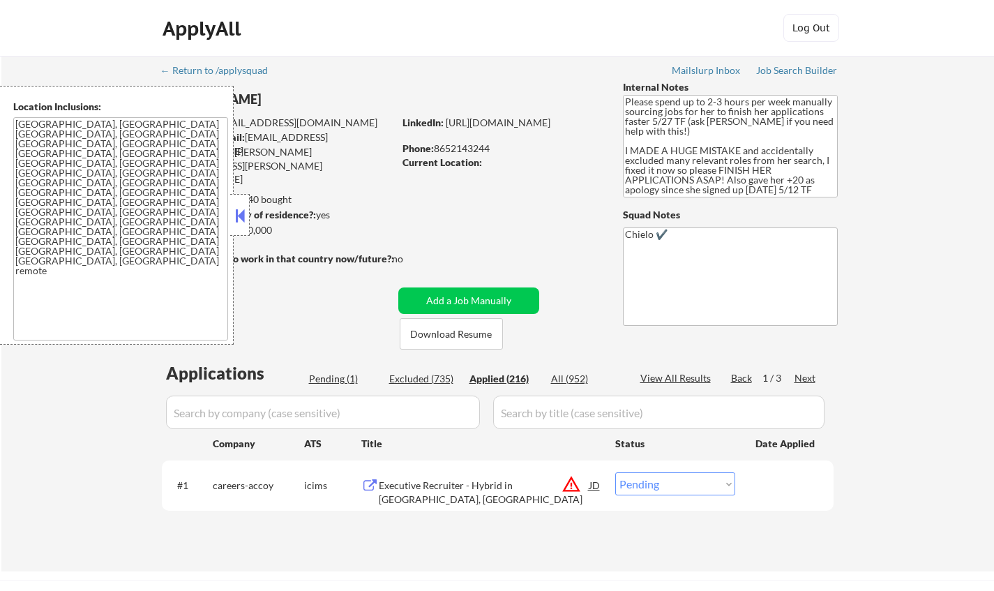
select select ""applied""
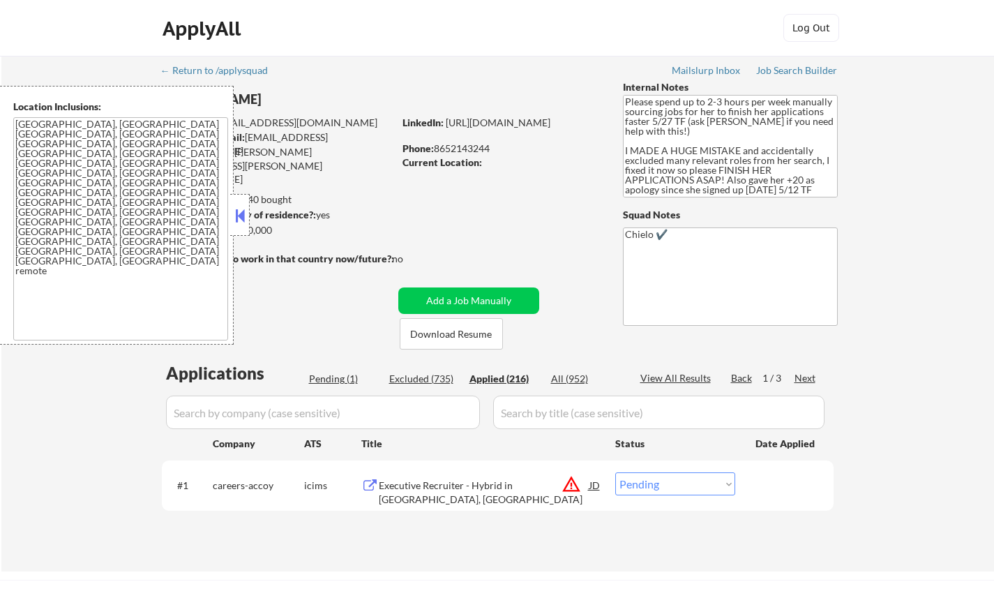
select select ""applied""
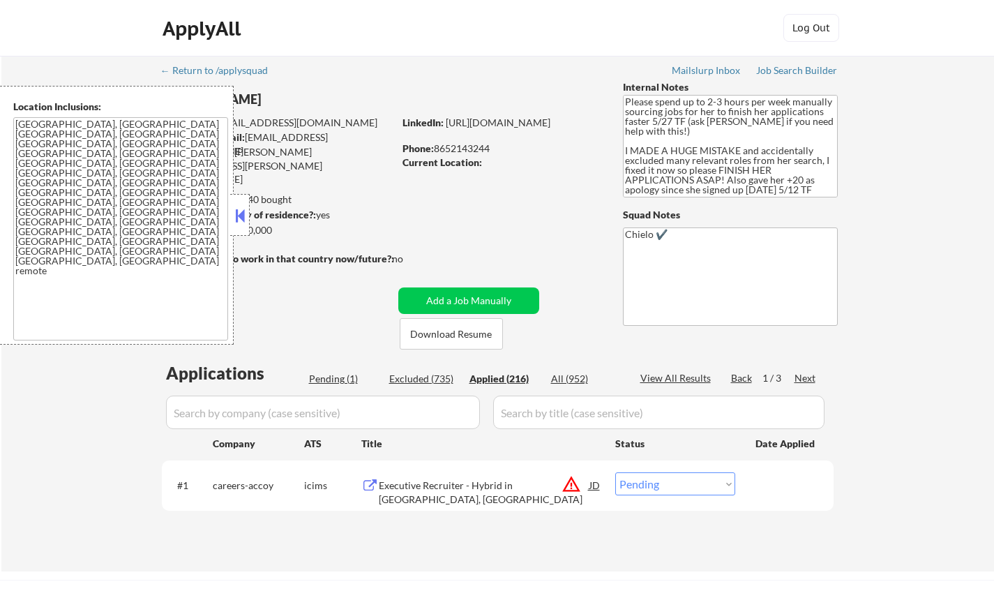
select select ""applied""
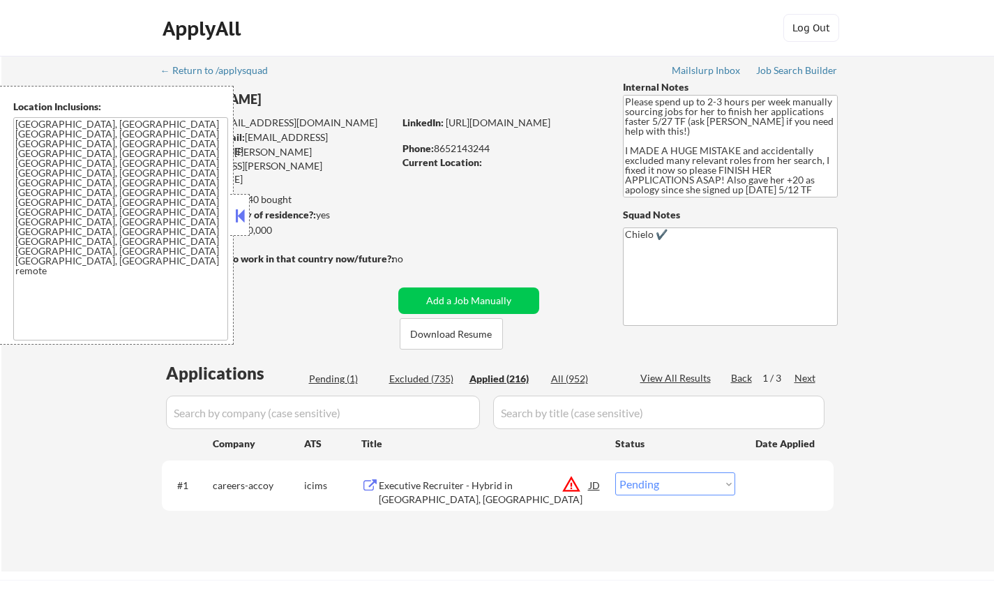
select select ""applied""
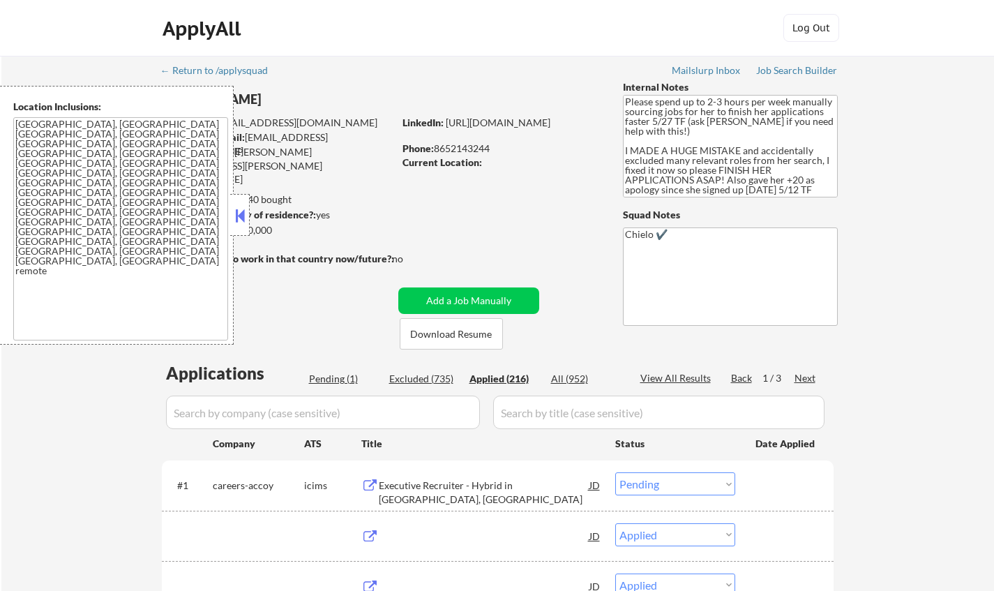
select select ""applied""
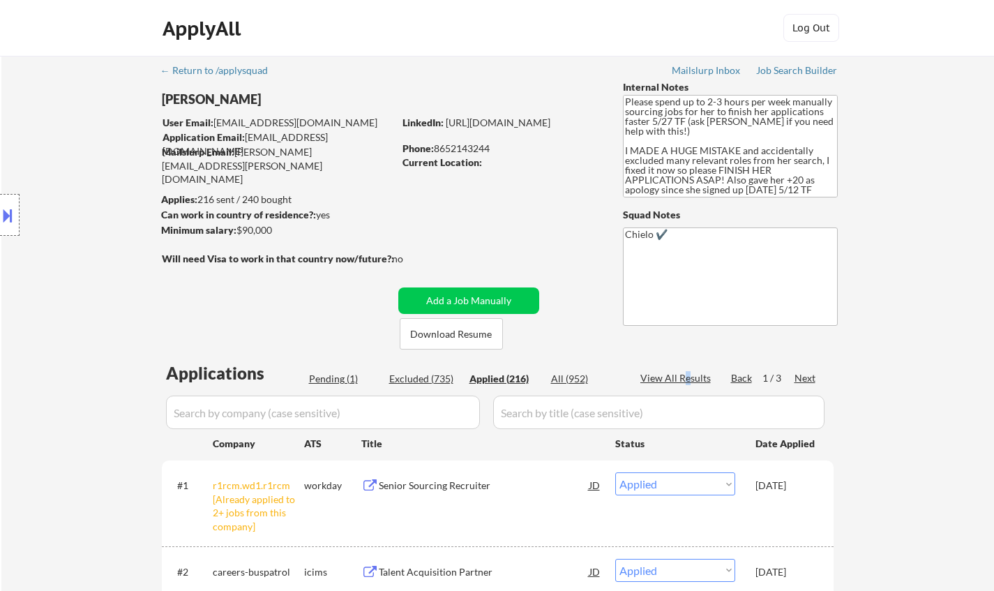
click at [685, 379] on div "View All Results" at bounding box center [677, 378] width 75 height 14
select select ""applied""
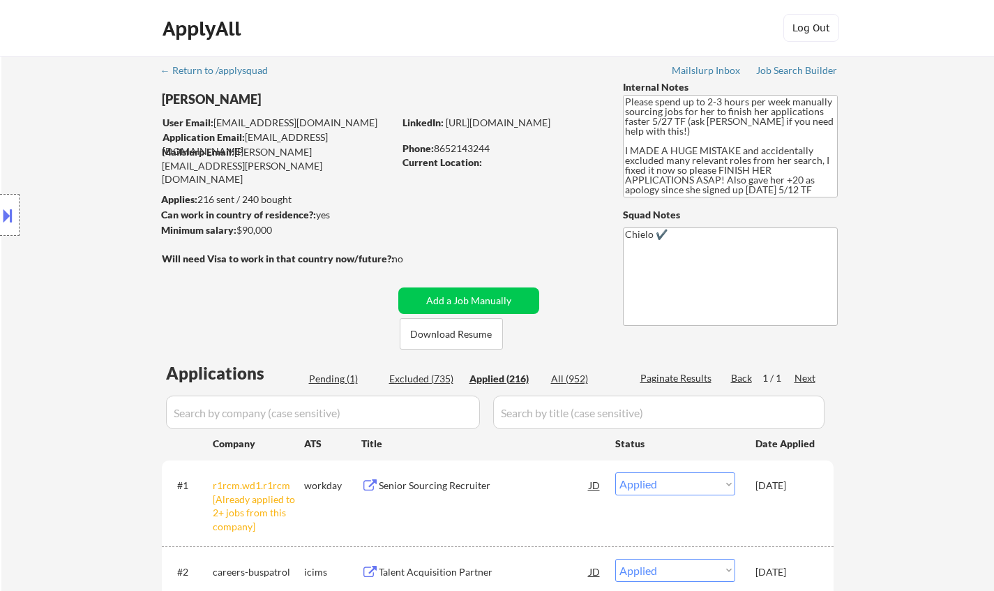
select select ""applied""
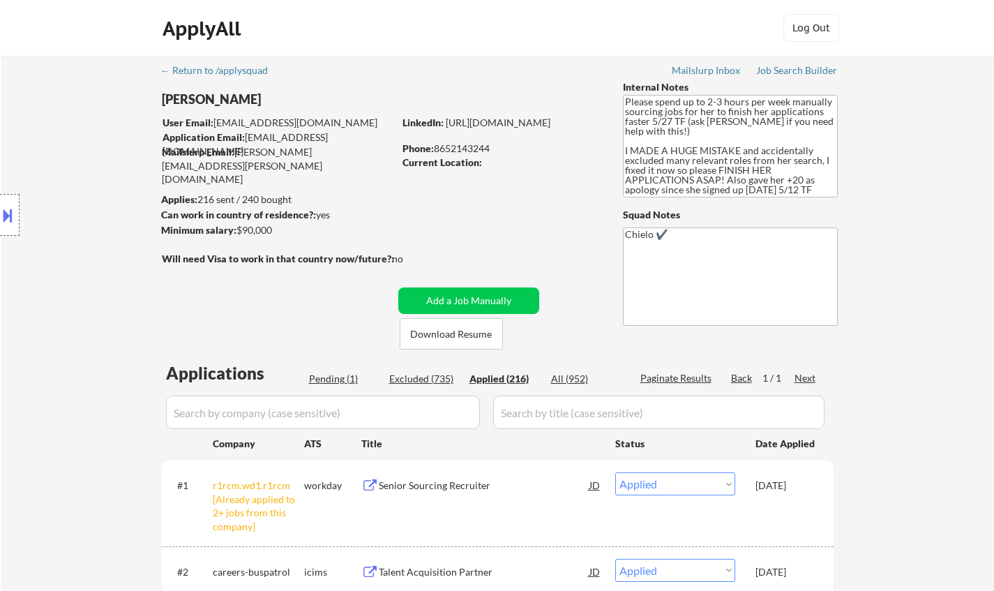
select select ""applied""
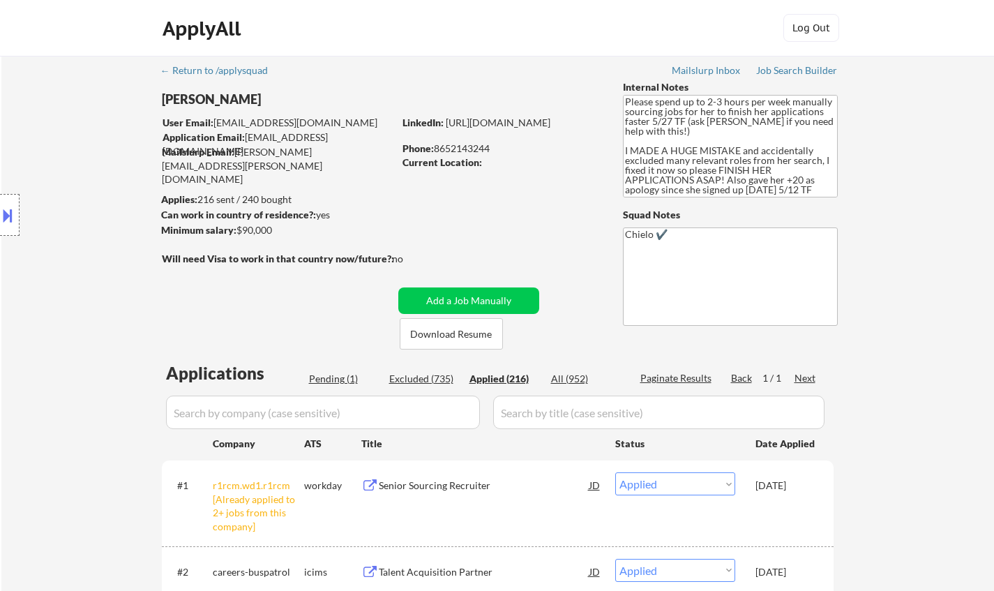
select select ""applied""
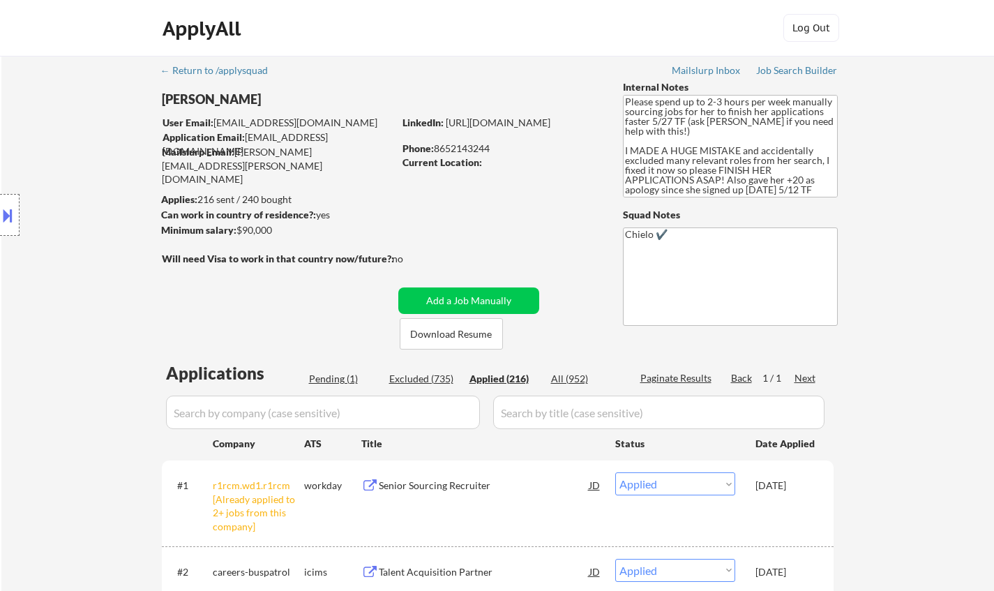
select select ""applied""
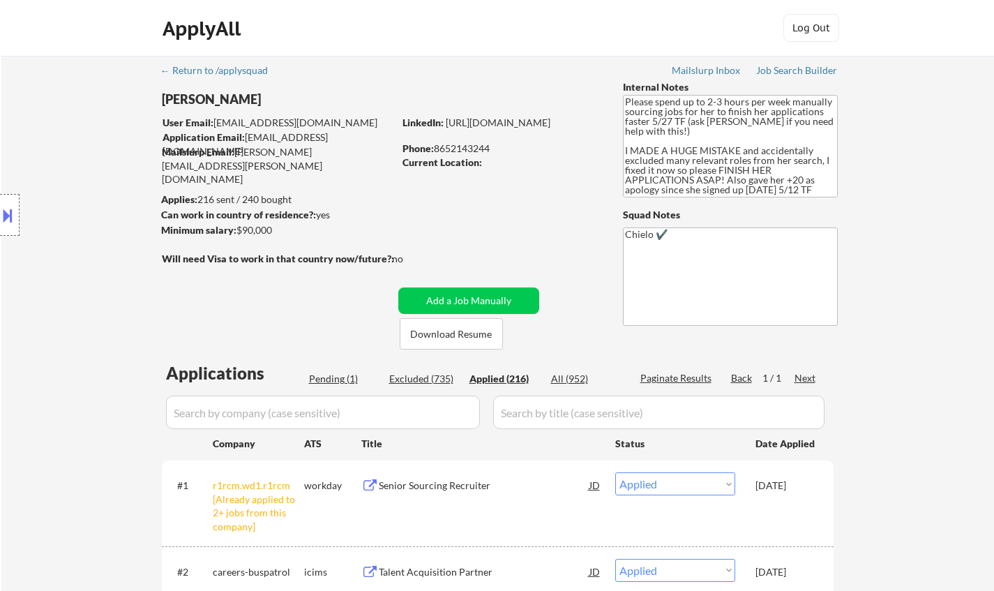
select select ""applied""
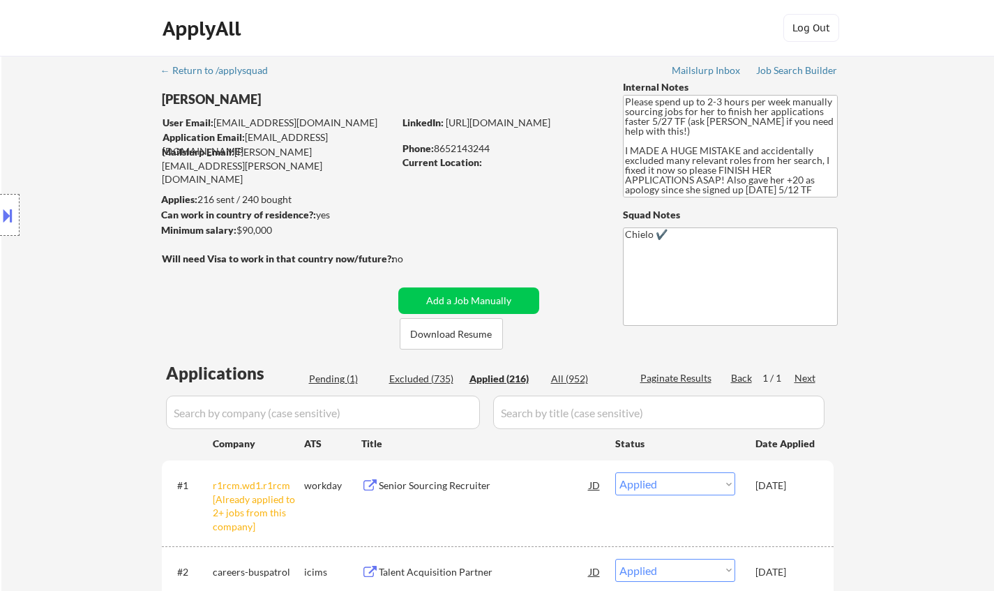
select select ""applied""
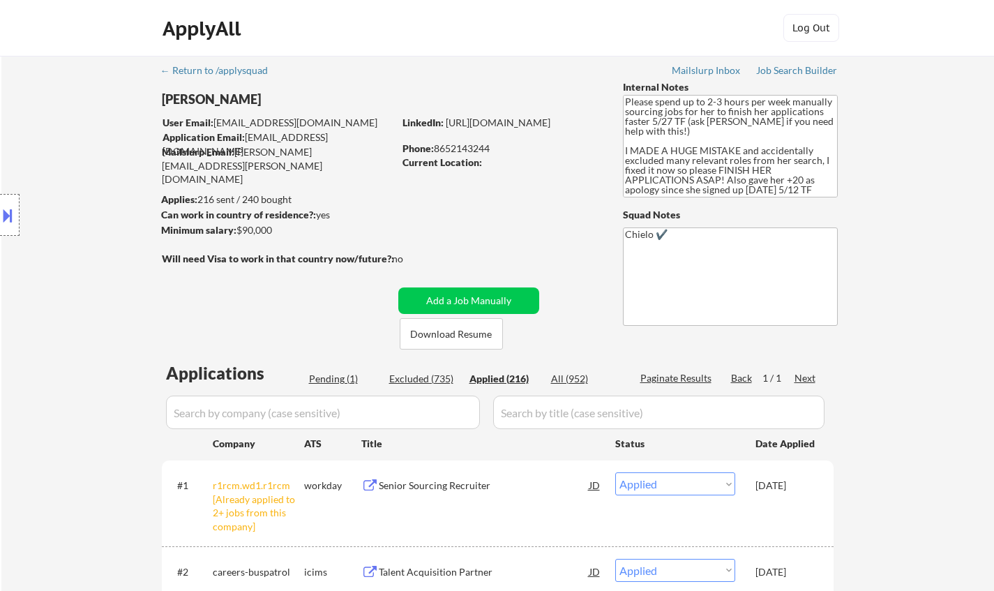
select select ""applied""
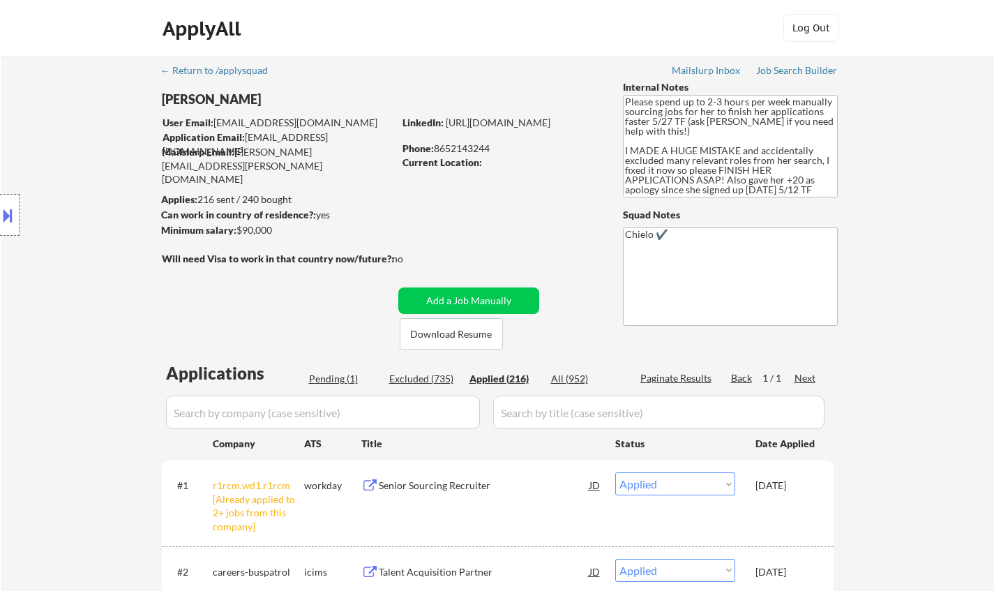
select select ""applied""
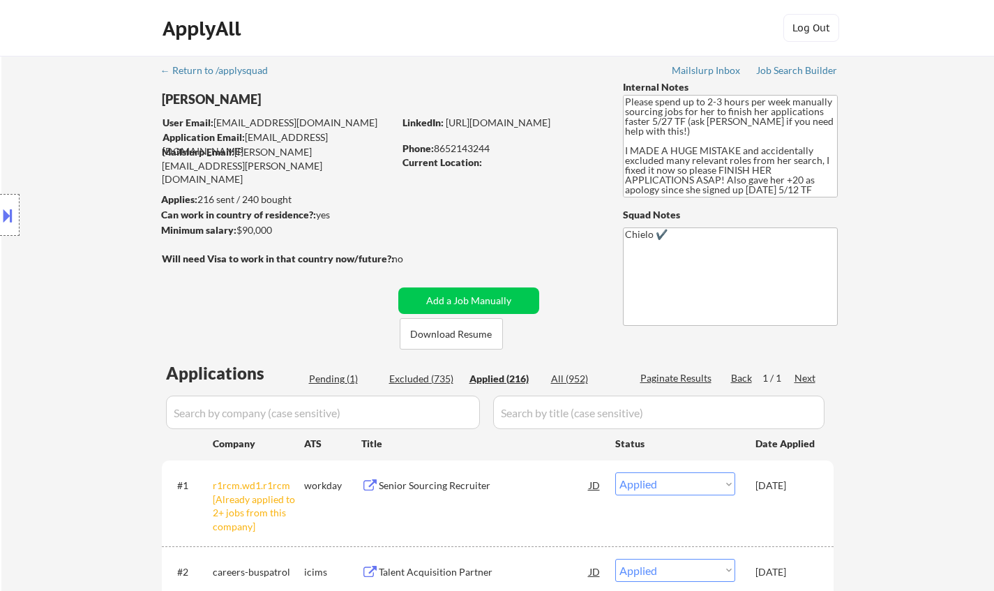
select select ""applied""
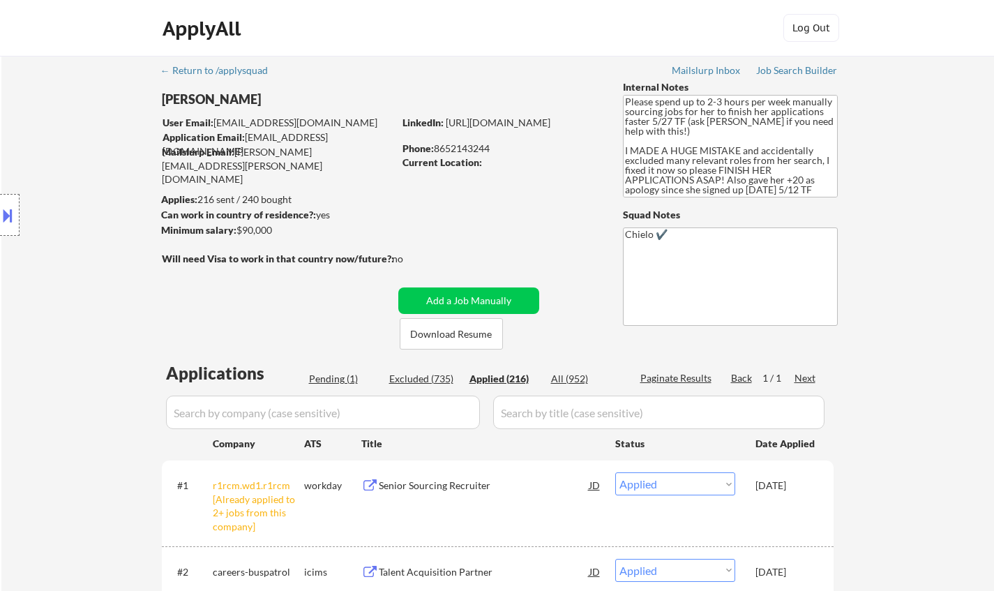
select select ""applied""
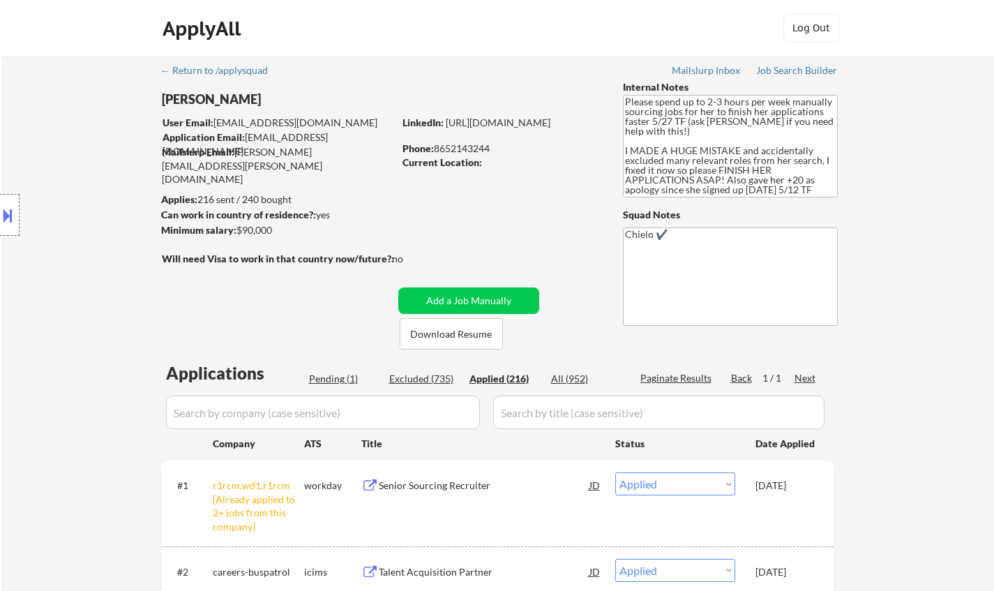
select select ""applied""
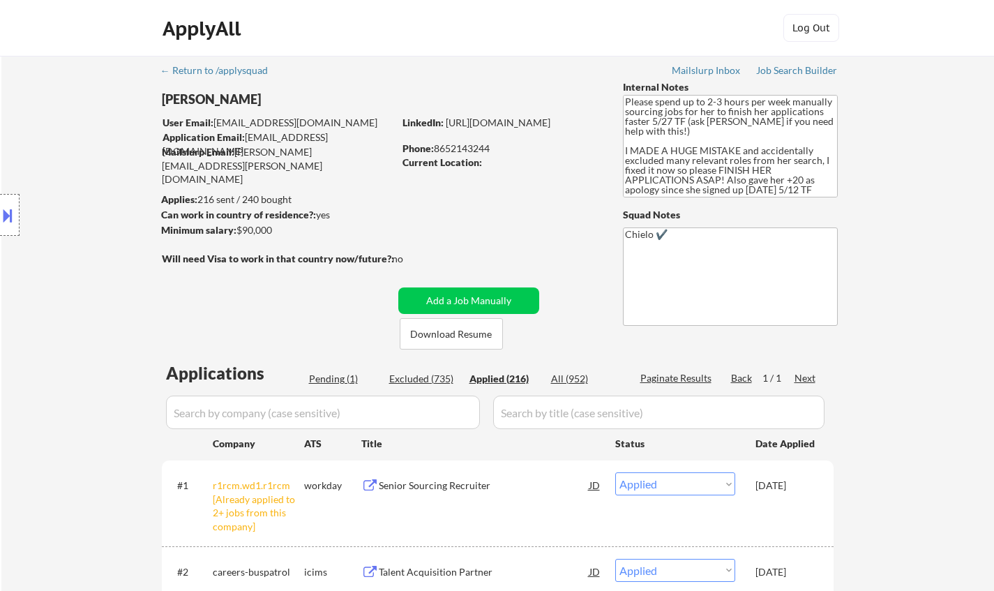
select select ""applied""
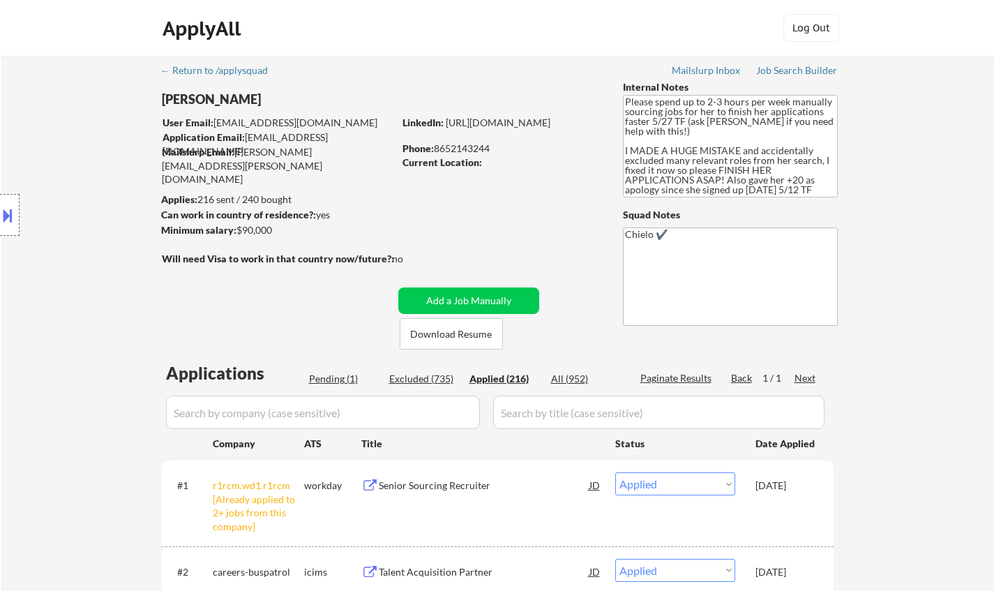
select select ""applied""
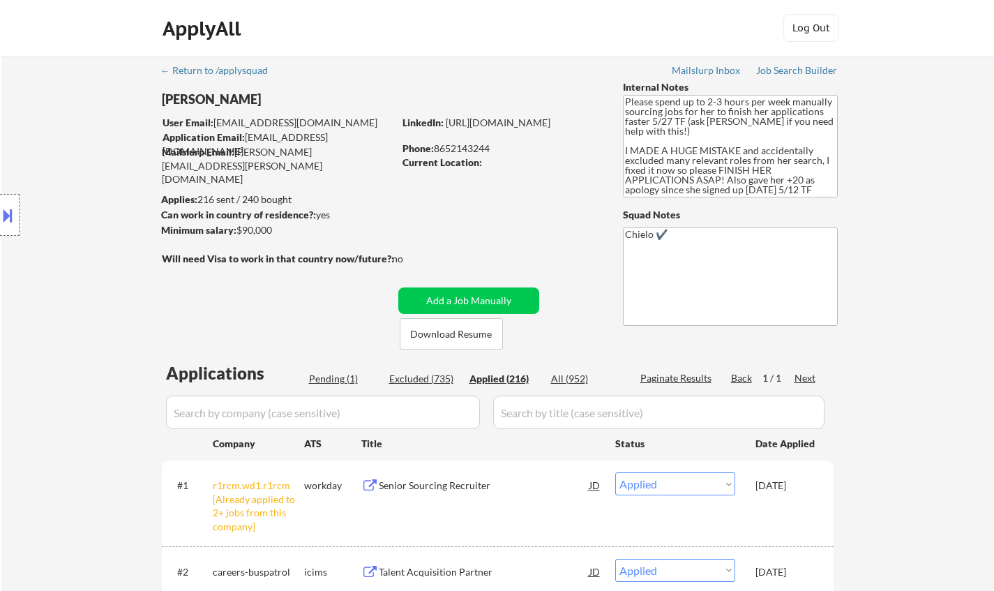
select select ""applied""
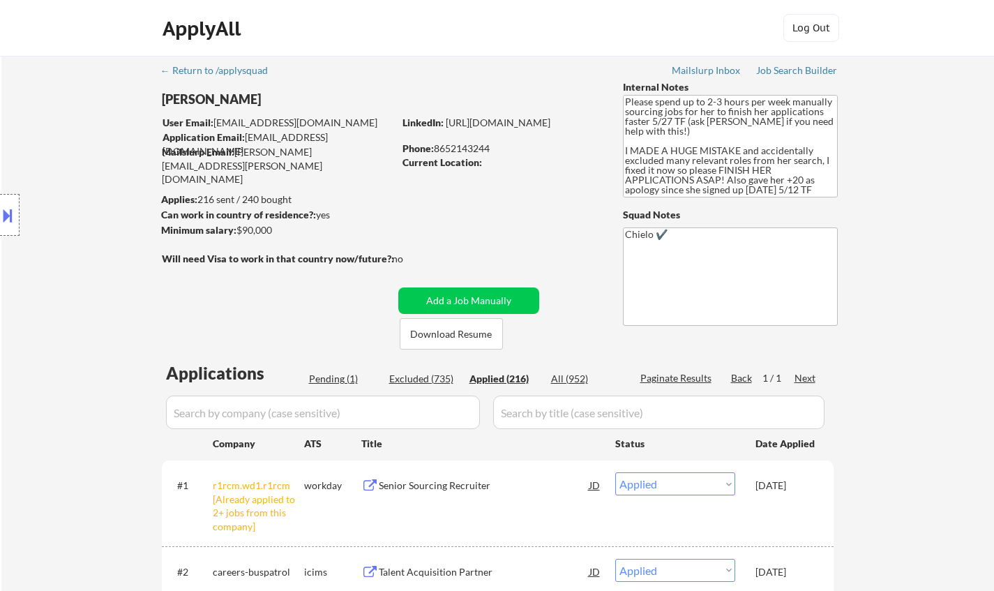
select select ""applied""
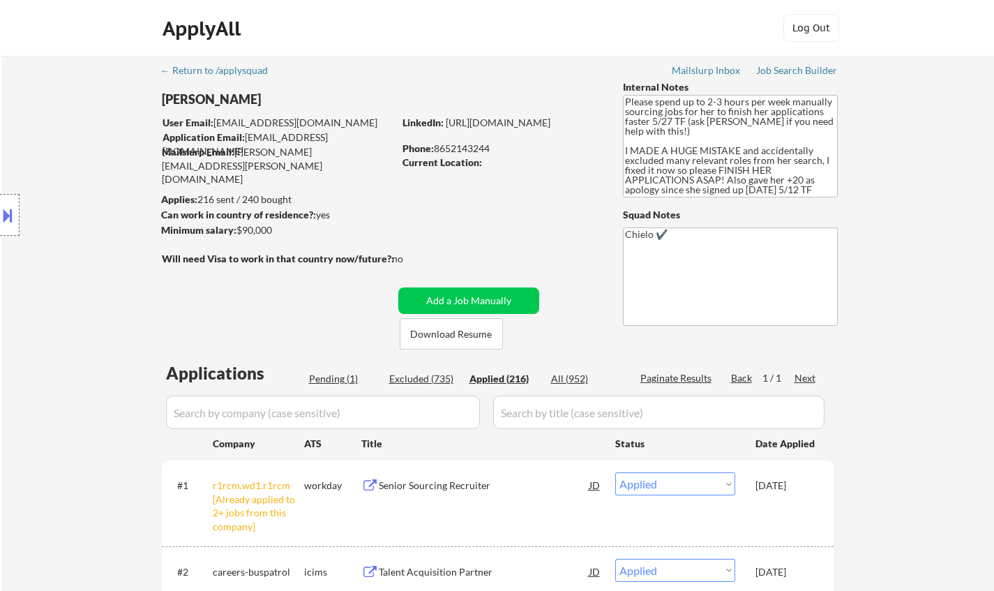
select select ""applied""
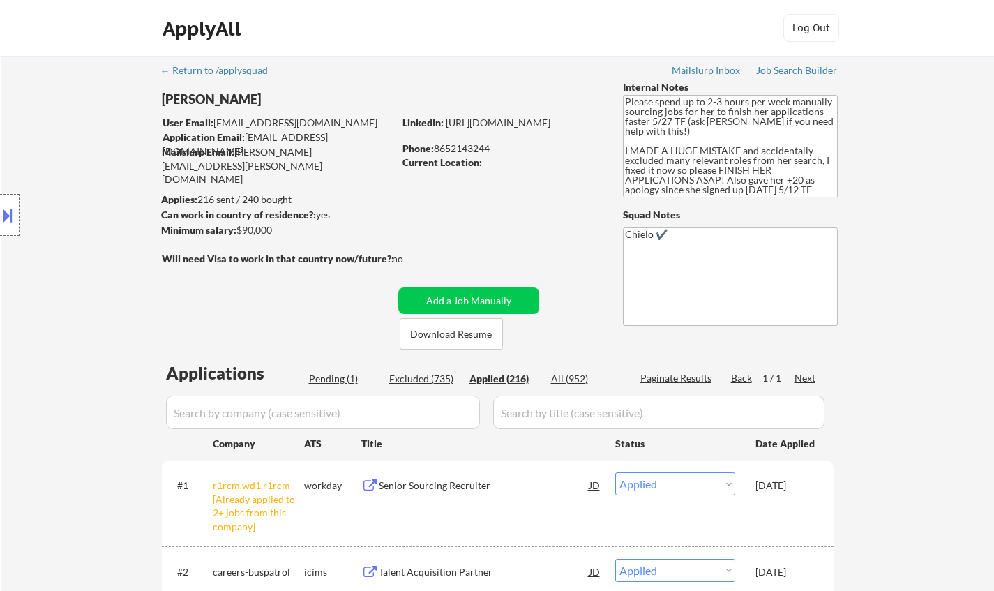
select select ""applied""
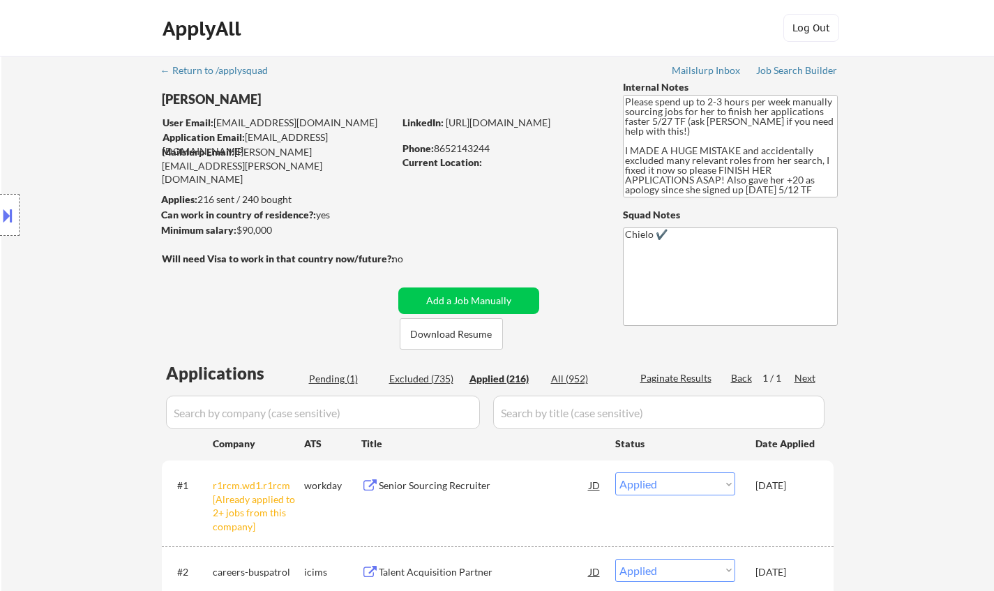
select select ""applied""
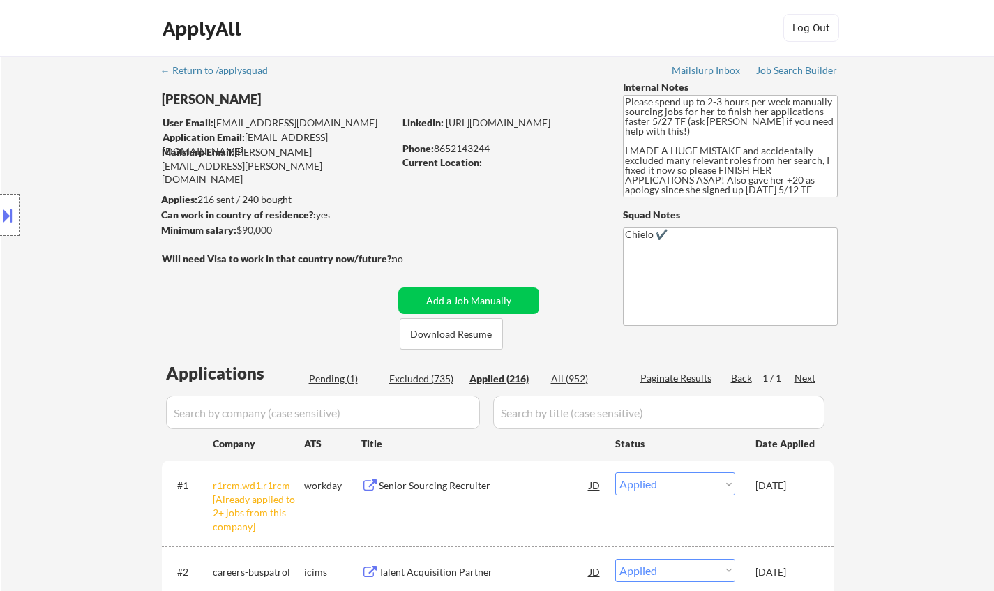
select select ""applied""
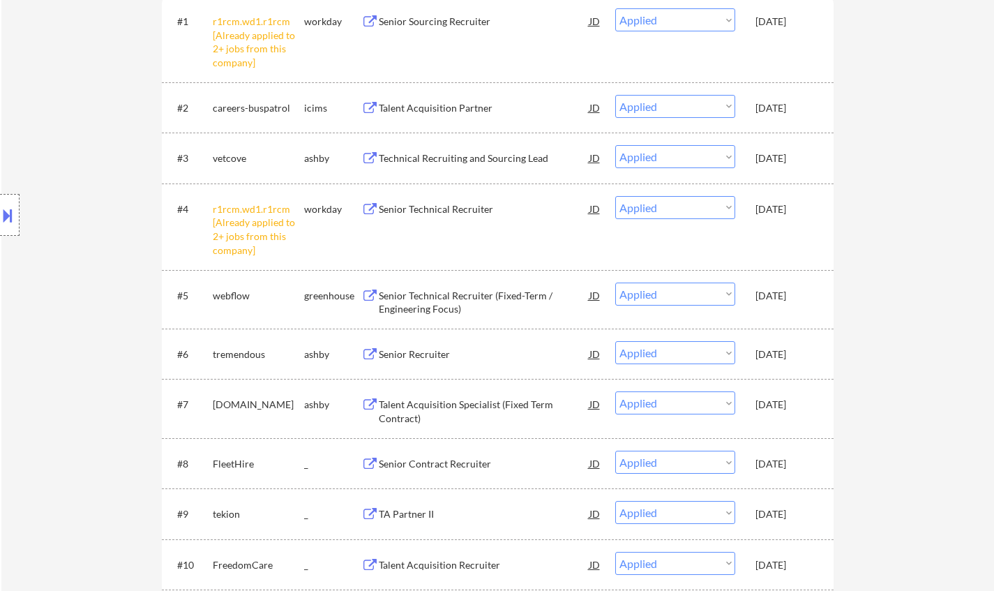
scroll to position [4225, 0]
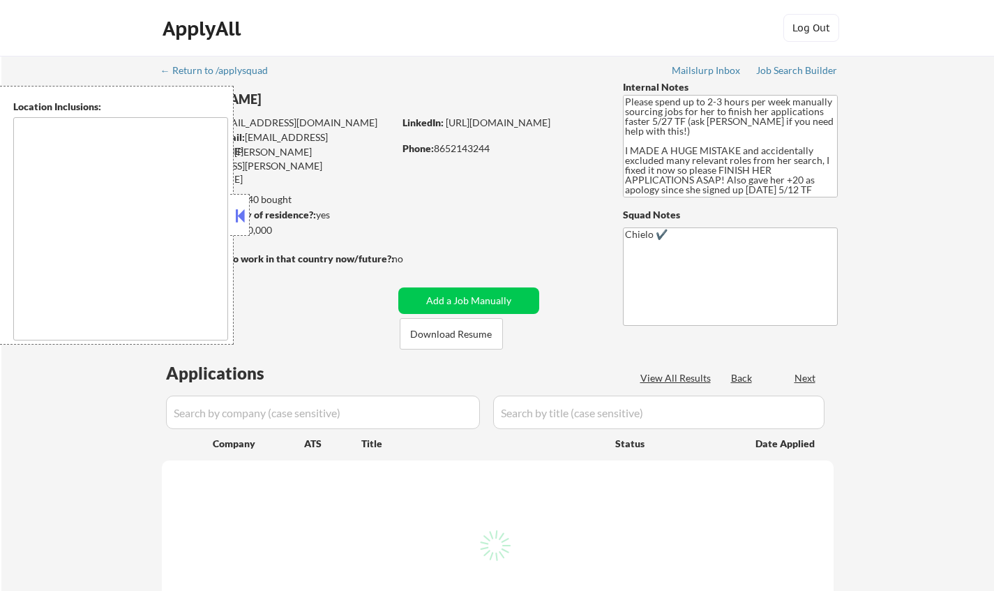
type textarea "[GEOGRAPHIC_DATA], [GEOGRAPHIC_DATA] [GEOGRAPHIC_DATA], [GEOGRAPHIC_DATA] [GEOG…"
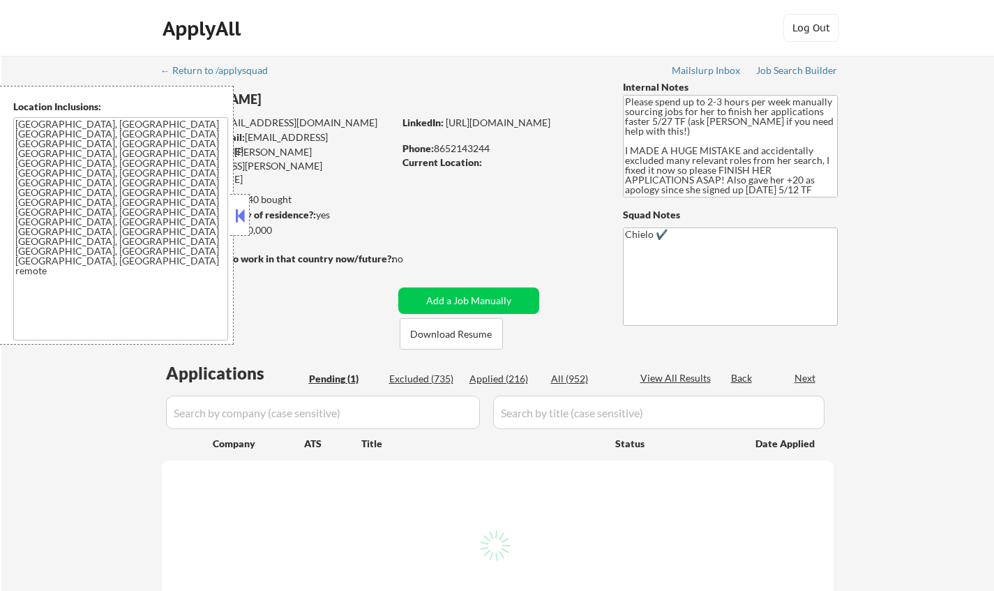
select select ""pending""
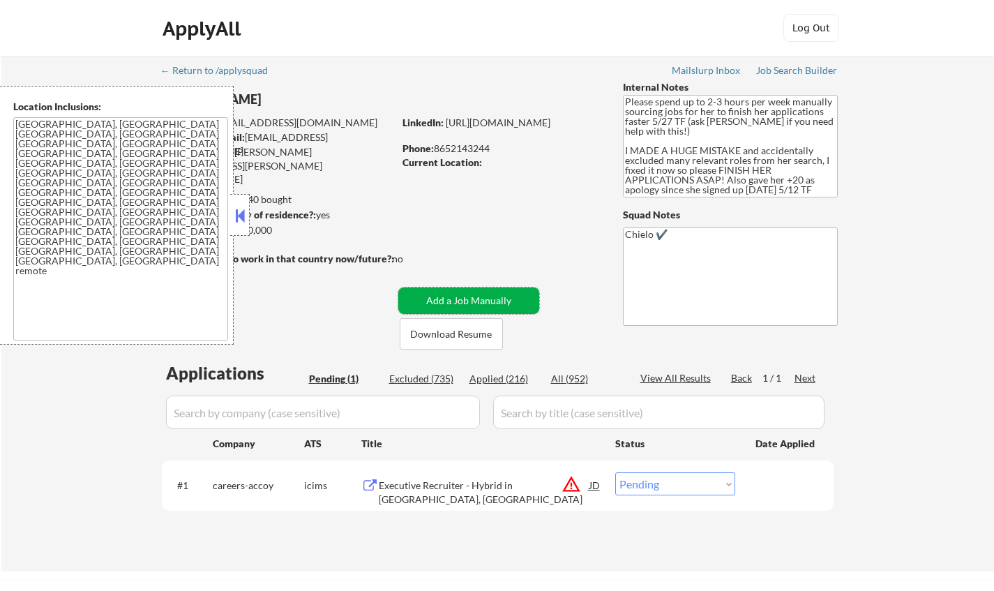
click at [471, 303] on button "Add a Job Manually" at bounding box center [468, 300] width 141 height 26
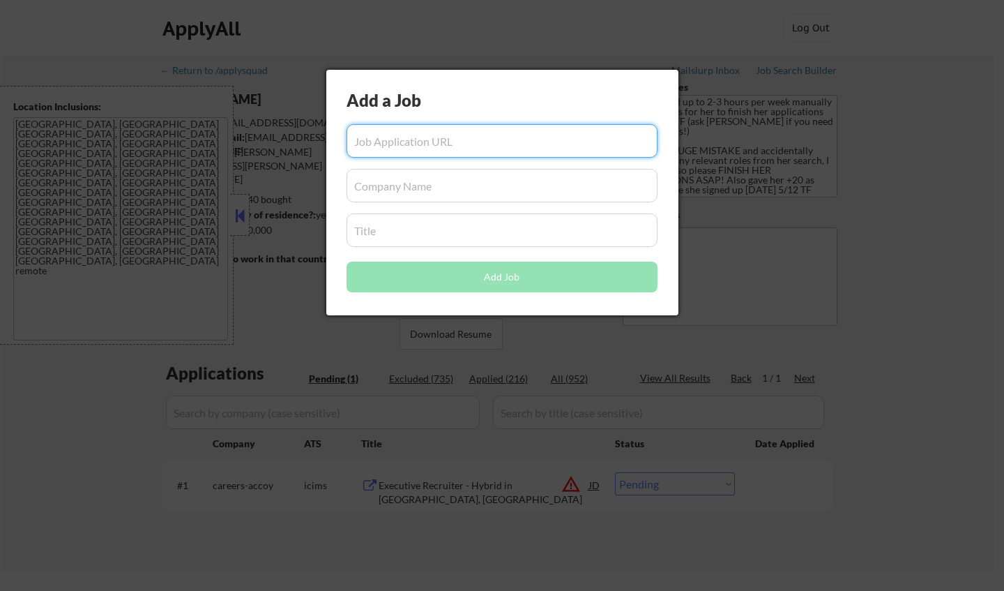
click at [437, 139] on input "input" at bounding box center [502, 140] width 311 height 33
paste input "https://job-boards.greenhouse.io/cordance/jobs/4880104008"
type input "https://job-boards.greenhouse.io/cordance/jobs/4880104008"
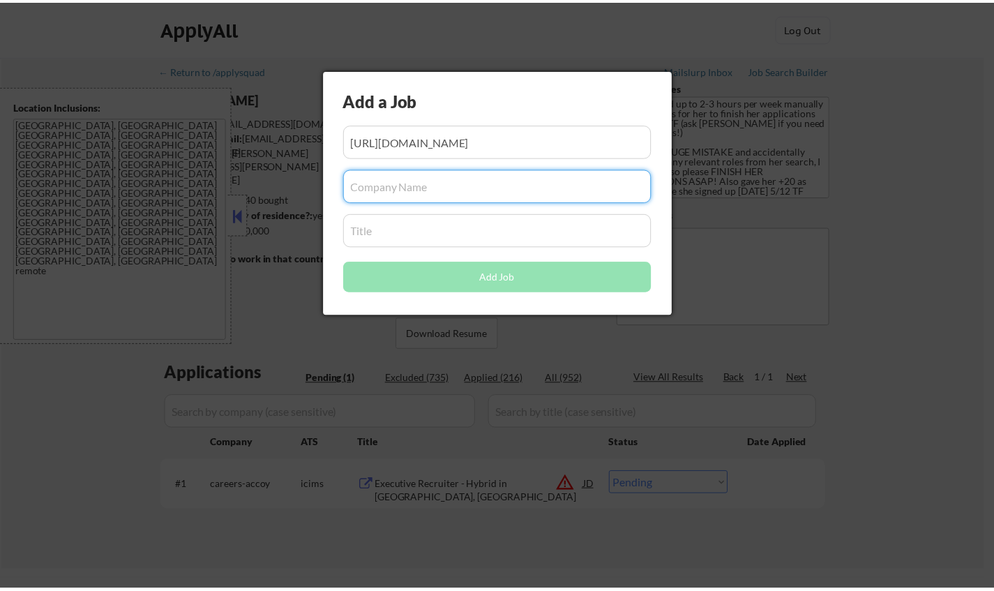
scroll to position [0, 0]
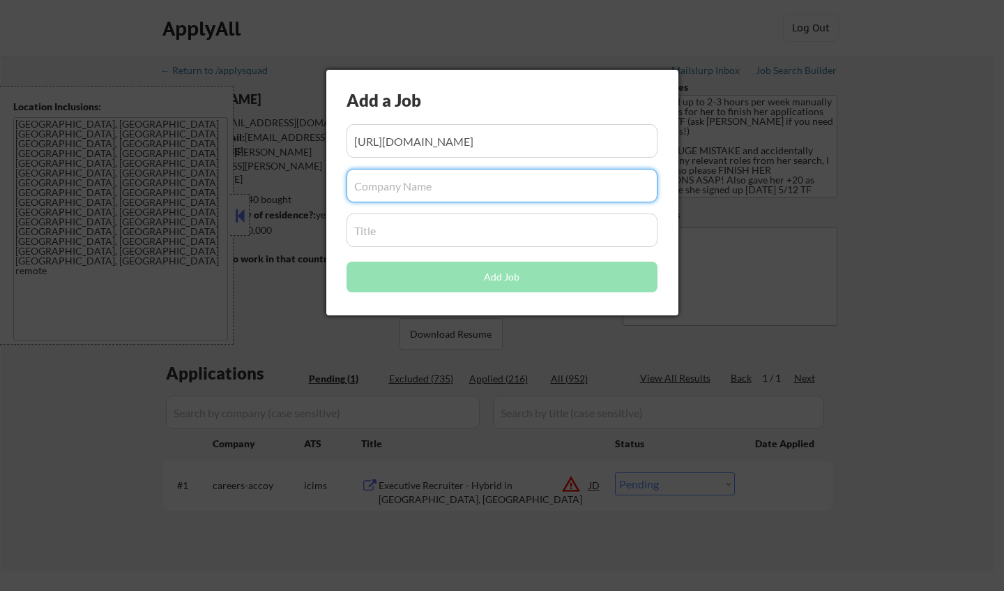
click at [455, 190] on input "input" at bounding box center [502, 185] width 311 height 33
click at [411, 188] on input "input" at bounding box center [502, 185] width 311 height 33
paste input "cordance"
type input "cordance"
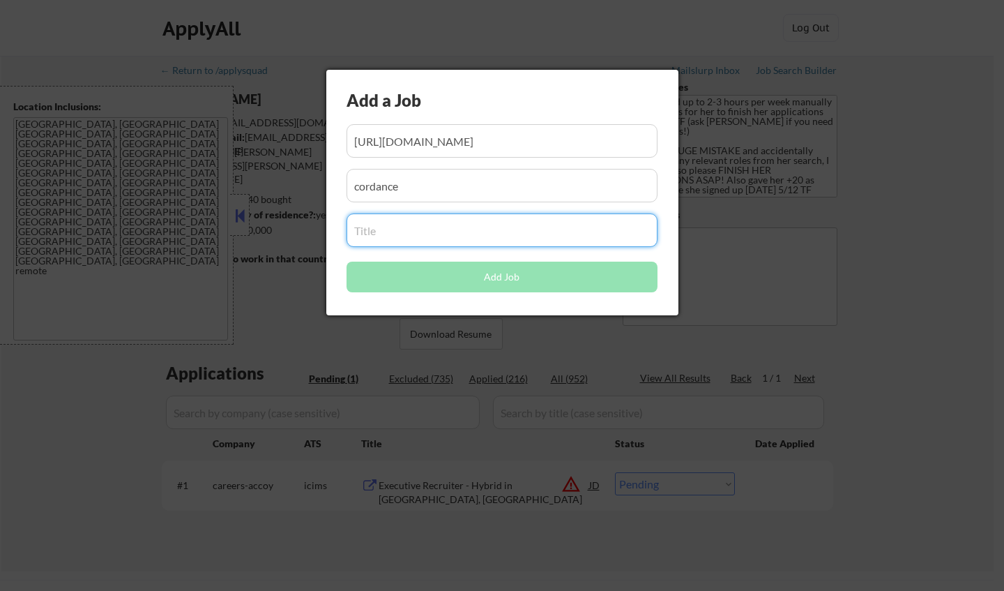
click at [402, 230] on input "input" at bounding box center [502, 229] width 311 height 33
click at [358, 185] on input "input" at bounding box center [502, 185] width 311 height 33
click at [394, 236] on input "input" at bounding box center [502, 229] width 311 height 33
paste input "Talent Acquisition Partner"
type input "Talent Acquisition Partner"
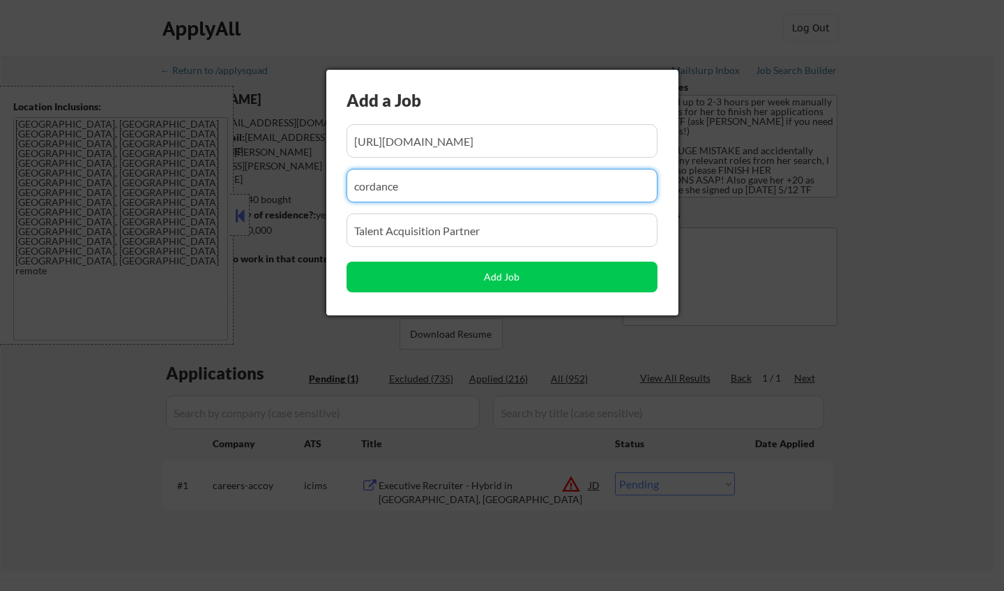
click at [402, 190] on input "input" at bounding box center [502, 185] width 311 height 33
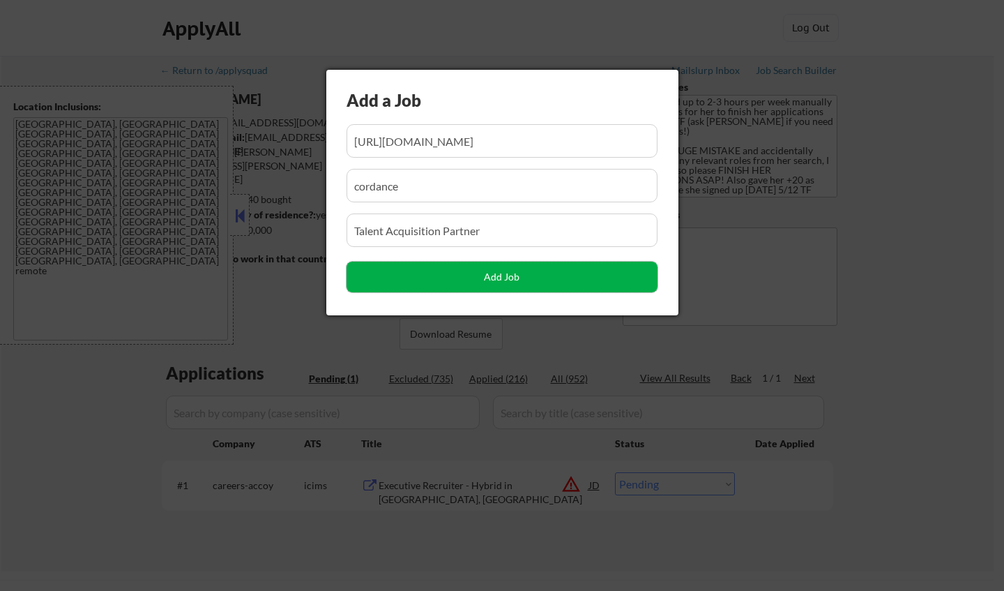
click at [488, 286] on button "Add Job" at bounding box center [502, 276] width 311 height 31
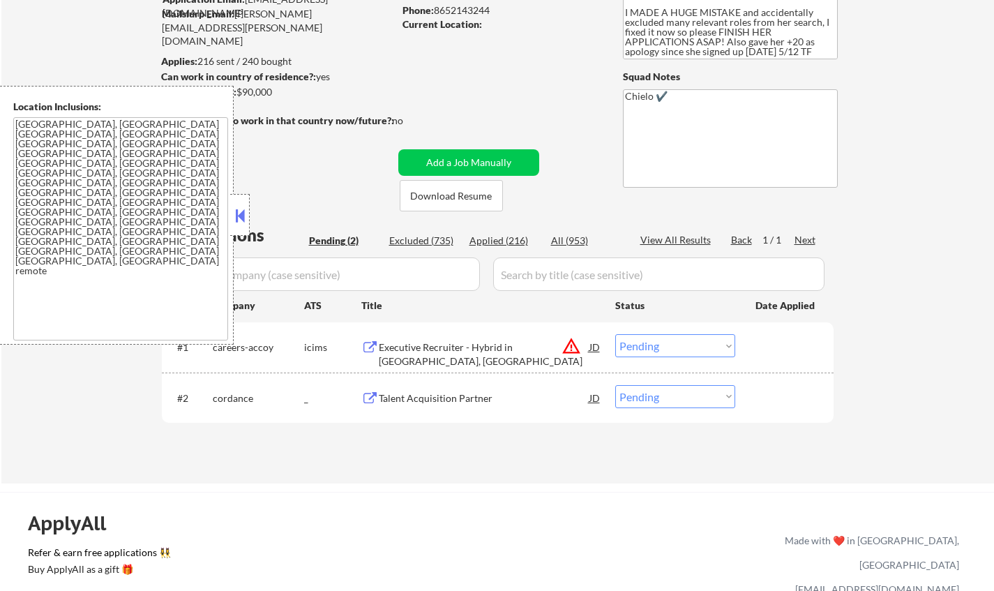
scroll to position [139, 0]
click at [677, 402] on select "Choose an option... Pending Applied Excluded (Questions) Excluded (Expired) Exc…" at bounding box center [675, 395] width 120 height 23
select select ""applied""
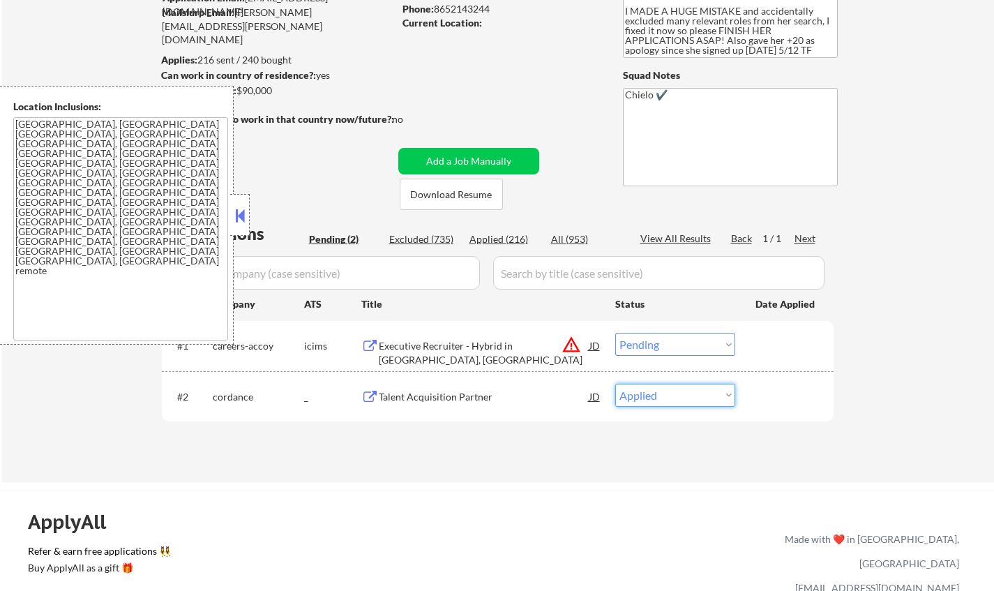
click at [615, 384] on select "Choose an option... Pending Applied Excluded (Questions) Excluded (Expired) Exc…" at bounding box center [675, 395] width 120 height 23
